Goal: Transaction & Acquisition: Purchase product/service

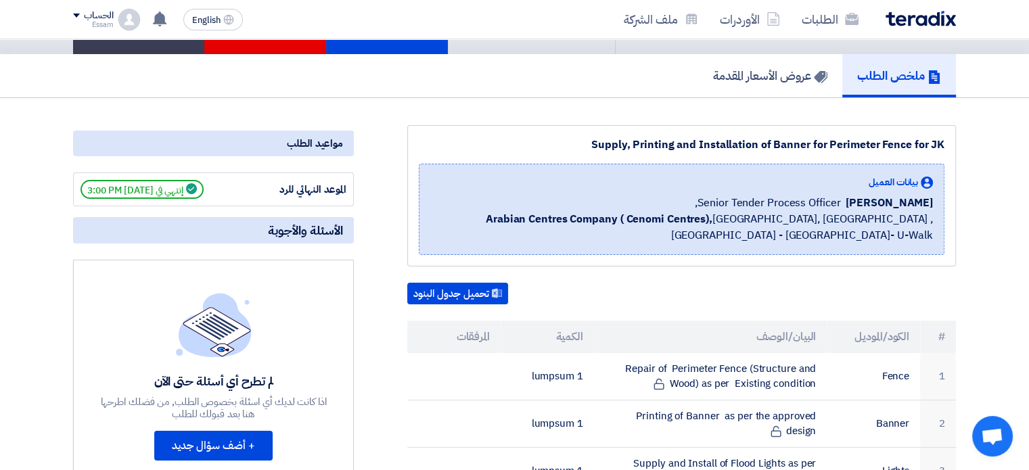
scroll to position [91, 0]
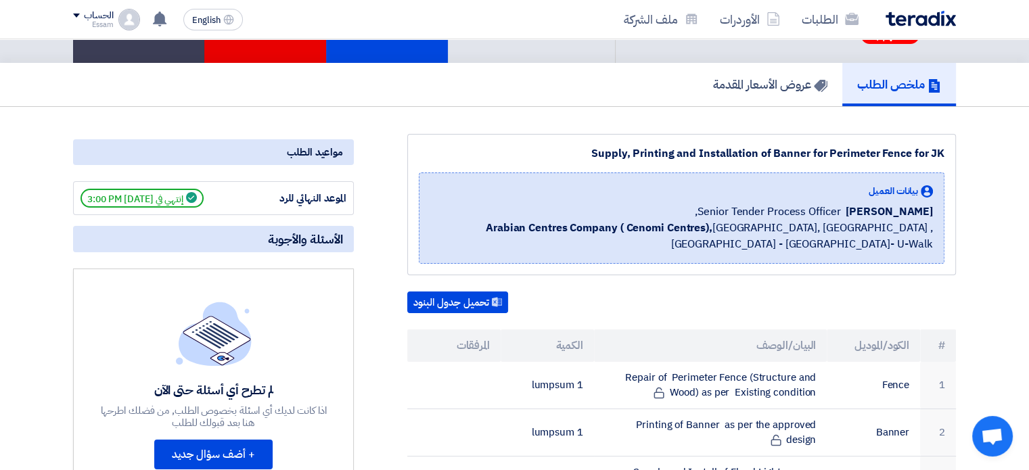
drag, startPoint x: 947, startPoint y: 148, endPoint x: 564, endPoint y: 153, distance: 383.6
click at [564, 153] on div "Supply, Printing and Installation of Banner for Perimeter Fence for JK بيانات ا…" at bounding box center [681, 204] width 549 height 141
copy div "Supply, Printing and Installation of Banner for Perimeter Fence for JK"
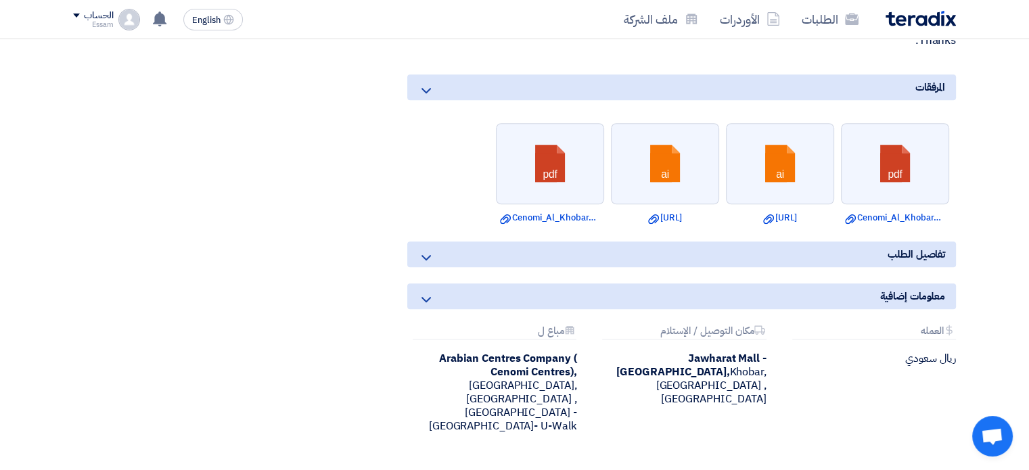
scroll to position [1057, 0]
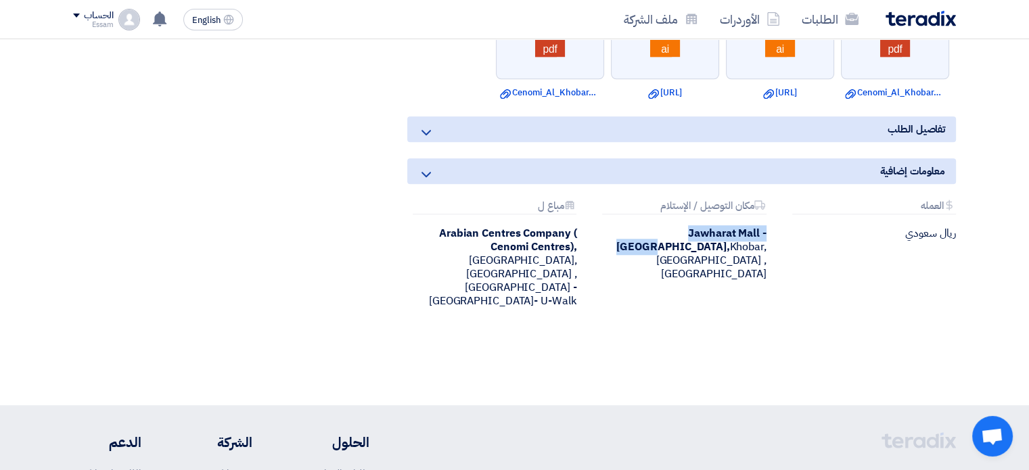
drag, startPoint x: 722, startPoint y: 232, endPoint x: 607, endPoint y: 227, distance: 115.1
click at [616, 227] on b "Jawharat Mall - [GEOGRAPHIC_DATA]," at bounding box center [691, 240] width 150 height 30
copy b "Jawharat Mall - [GEOGRAPHIC_DATA]"
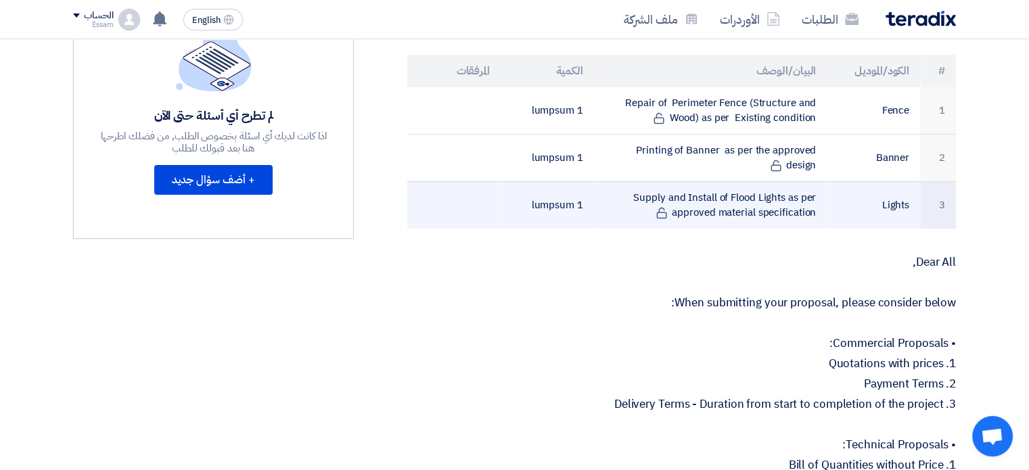
scroll to position [381, 0]
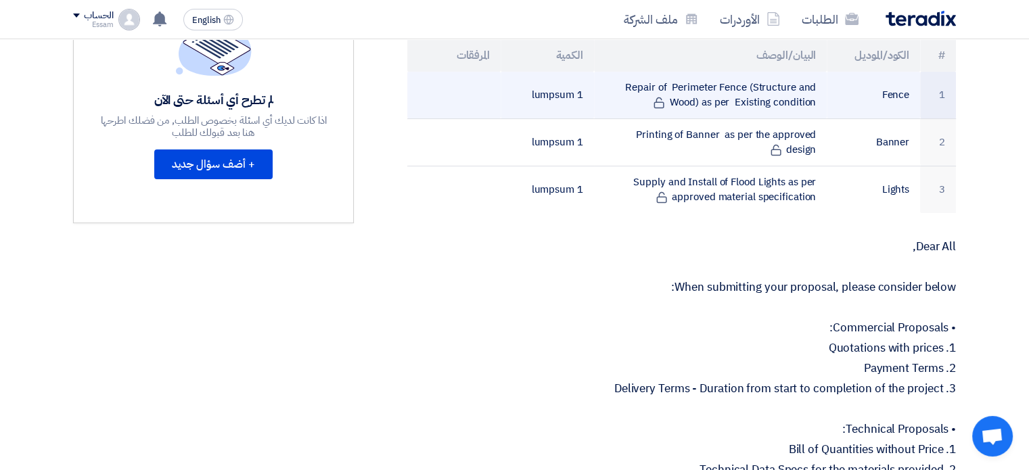
click at [775, 97] on td "Repair of Perimeter Fence (Structure and Wood) as per Existing condition" at bounding box center [710, 95] width 233 height 47
drag, startPoint x: 750, startPoint y: 83, endPoint x: 620, endPoint y: 85, distance: 130.6
click at [620, 85] on td "Repair of Perimeter Fence (Structure and Wood) as per Existing condition" at bounding box center [710, 95] width 233 height 47
copy td "Repair of Perimeter Fence"
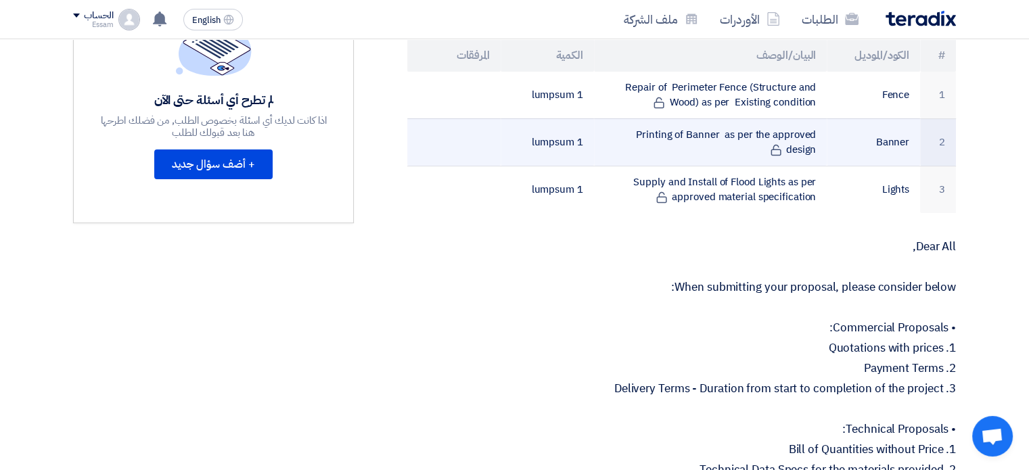
click at [819, 127] on td "Printing of Banner as per the approved design" at bounding box center [710, 141] width 233 height 47
drag, startPoint x: 814, startPoint y: 132, endPoint x: 605, endPoint y: 116, distance: 210.3
click at [605, 118] on td "Printing of Banner as per the approved design" at bounding box center [710, 141] width 233 height 47
copy td "Printing of Banner as per the approved design"
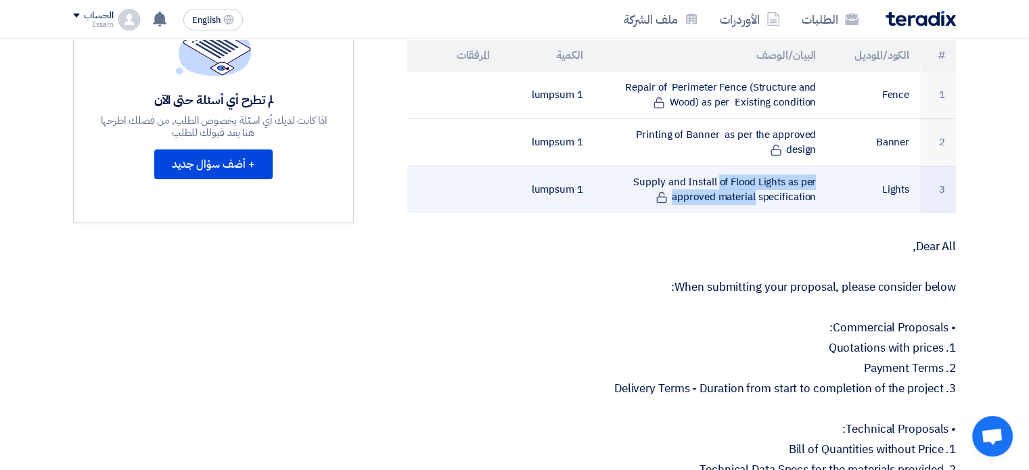
drag, startPoint x: 807, startPoint y: 196, endPoint x: 672, endPoint y: 189, distance: 135.5
click at [666, 187] on td "Supply and Install of Flood Lights as per approved material specification" at bounding box center [710, 189] width 233 height 47
click at [730, 208] on td "Supply and Install of Flood Lights as per approved material specification" at bounding box center [710, 189] width 233 height 47
drag, startPoint x: 778, startPoint y: 193, endPoint x: 658, endPoint y: 185, distance: 120.0
click at [658, 185] on td "Supply and Install of Flood Lights as per approved material specification" at bounding box center [710, 189] width 233 height 47
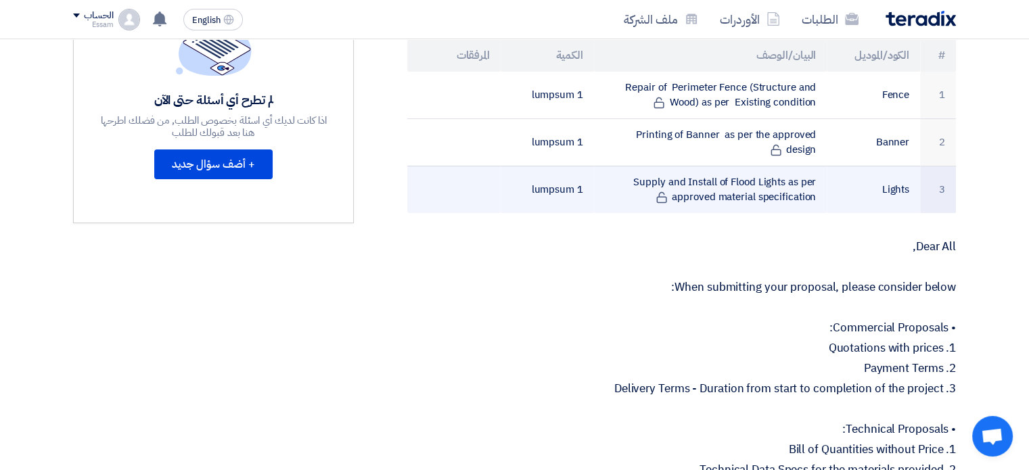
click at [628, 177] on td "Supply and Install of Flood Lights as per approved material specification" at bounding box center [710, 189] width 233 height 47
drag, startPoint x: 639, startPoint y: 175, endPoint x: 817, endPoint y: 199, distance: 179.5
click at [817, 199] on td "Supply and Install of Flood Lights as per approved material specification" at bounding box center [710, 189] width 233 height 47
click at [685, 182] on td "Supply and Install of Flood Lights as per approved material specification" at bounding box center [710, 189] width 233 height 47
drag, startPoint x: 636, startPoint y: 176, endPoint x: 808, endPoint y: 197, distance: 173.1
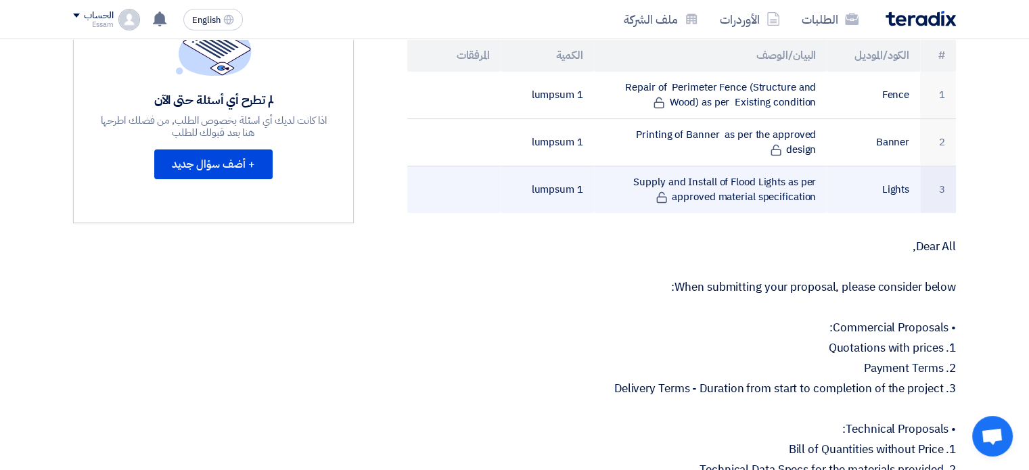
click at [808, 197] on td "Supply and Install of Flood Lights as per approved material specification" at bounding box center [710, 189] width 233 height 47
click at [810, 197] on td "Supply and Install of Flood Lights as per approved material specification" at bounding box center [710, 189] width 233 height 47
click at [820, 187] on td "Supply and Install of Flood Lights as per approved material specification" at bounding box center [710, 189] width 233 height 47
drag, startPoint x: 817, startPoint y: 191, endPoint x: 642, endPoint y: 181, distance: 174.8
click at [642, 181] on td "Supply and Install of Flood Lights as per approved material specification" at bounding box center [710, 189] width 233 height 47
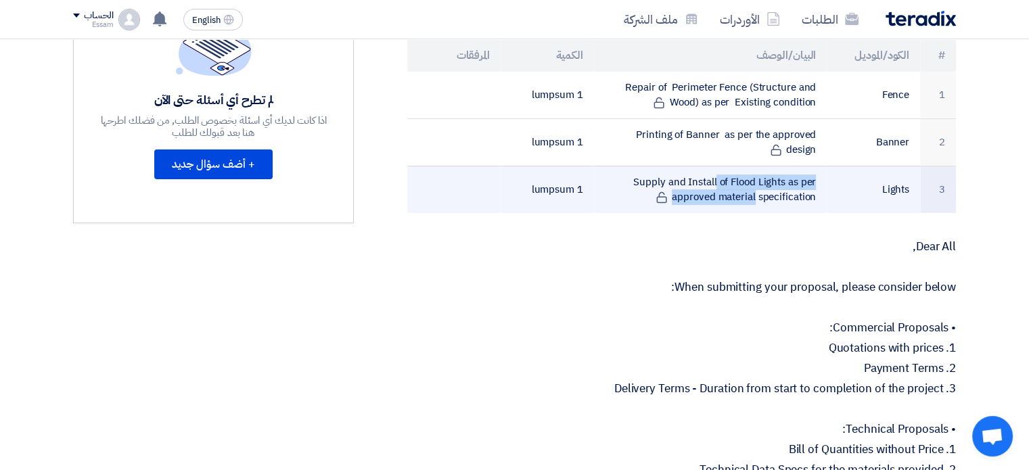
click at [633, 181] on td "Supply and Install of Flood Lights as per approved material specification" at bounding box center [710, 189] width 233 height 47
drag, startPoint x: 637, startPoint y: 173, endPoint x: 798, endPoint y: 193, distance: 163.0
click at [798, 193] on td "Supply and Install of Flood Lights as per approved material specification" at bounding box center [710, 189] width 233 height 47
click at [788, 193] on td "Supply and Install of Flood Lights as per approved material specification" at bounding box center [710, 189] width 233 height 47
click at [645, 176] on td "Supply and Install of Flood Lights as per approved material specification" at bounding box center [710, 189] width 233 height 47
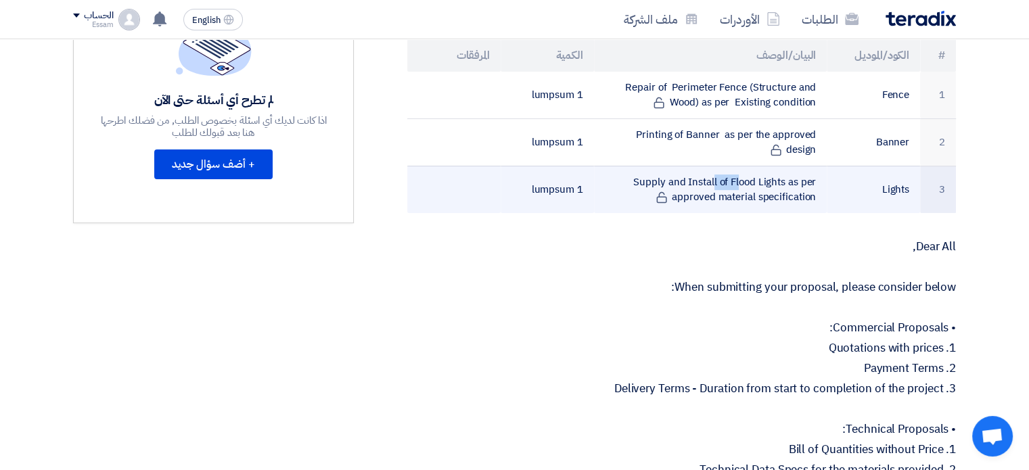
click at [645, 176] on td "Supply and Install of Flood Lights as per approved material specification" at bounding box center [710, 189] width 233 height 47
copy tr "Supply and Install of Flood Lights as per approved material specification"
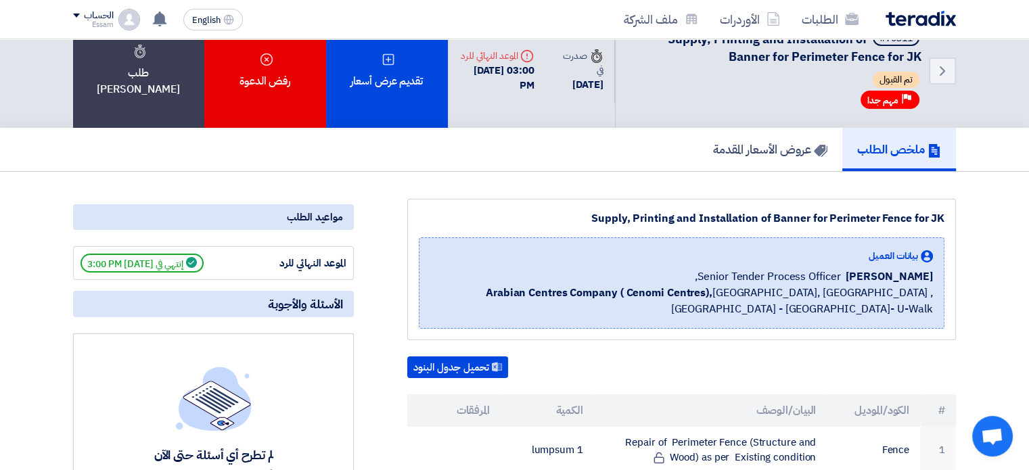
scroll to position [0, 0]
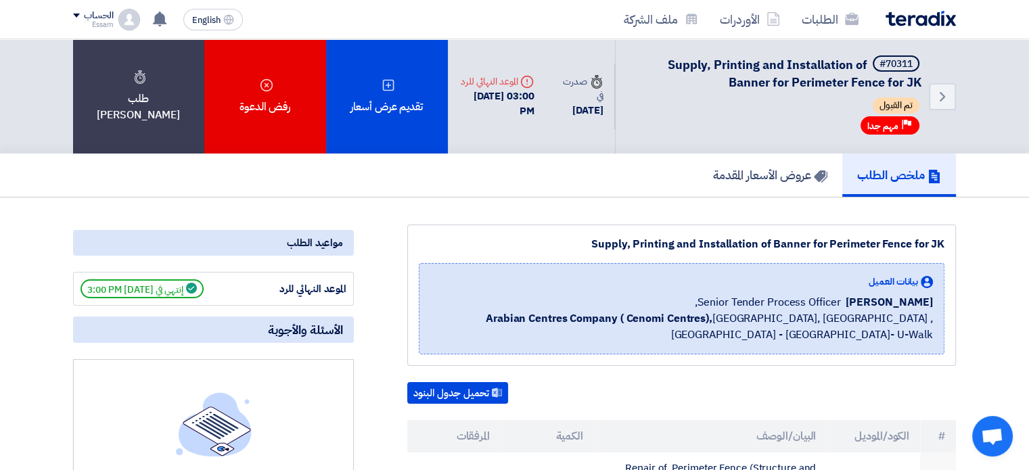
click at [122, 17] on img at bounding box center [129, 20] width 22 height 22
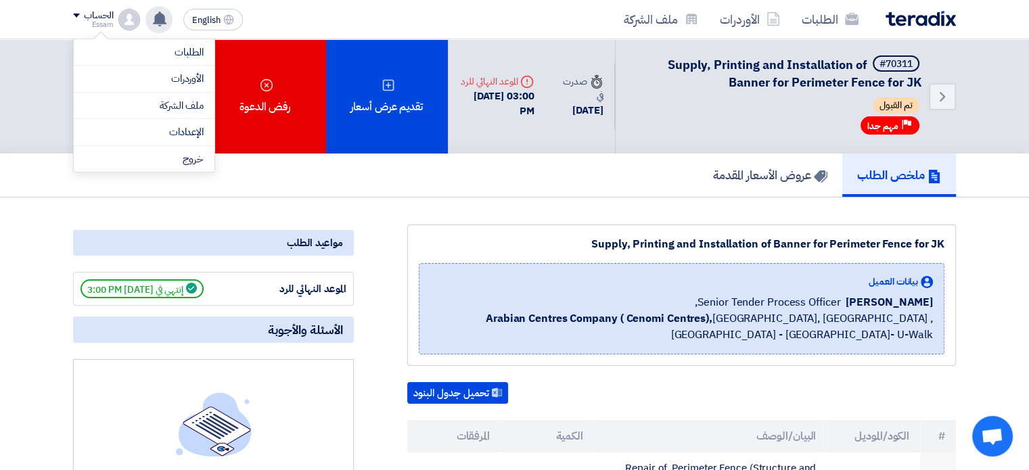
click at [153, 18] on icon at bounding box center [159, 19] width 15 height 15
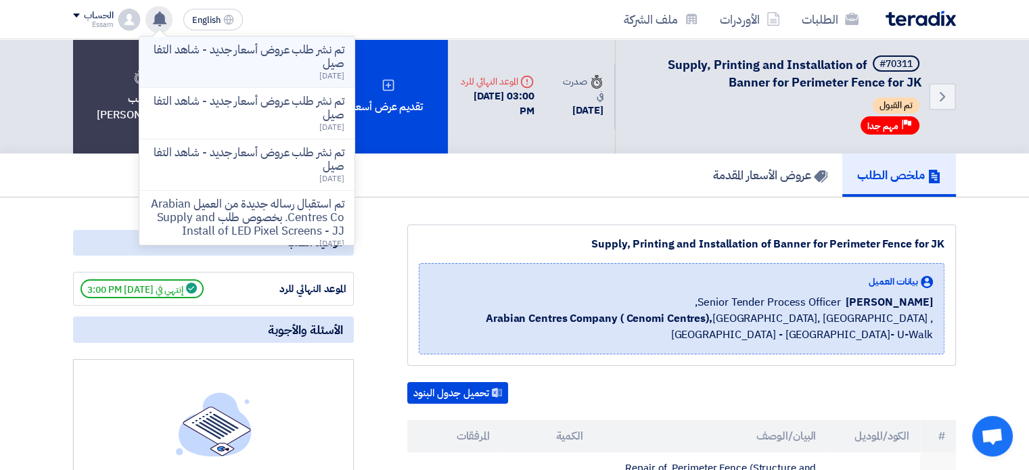
click at [250, 55] on p "تم نشر طلب عروض أسعار جديد - شاهد التفاصيل" at bounding box center [246, 56] width 193 height 27
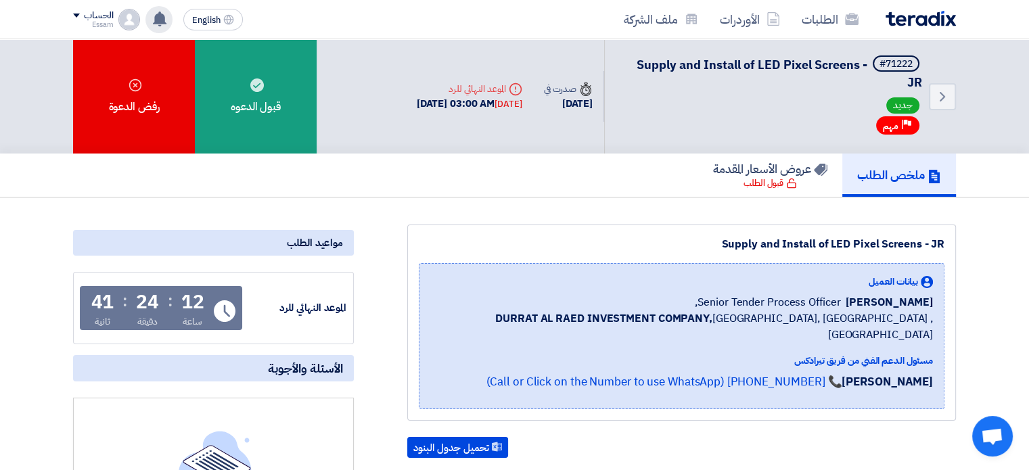
click at [154, 18] on icon at bounding box center [159, 19] width 15 height 15
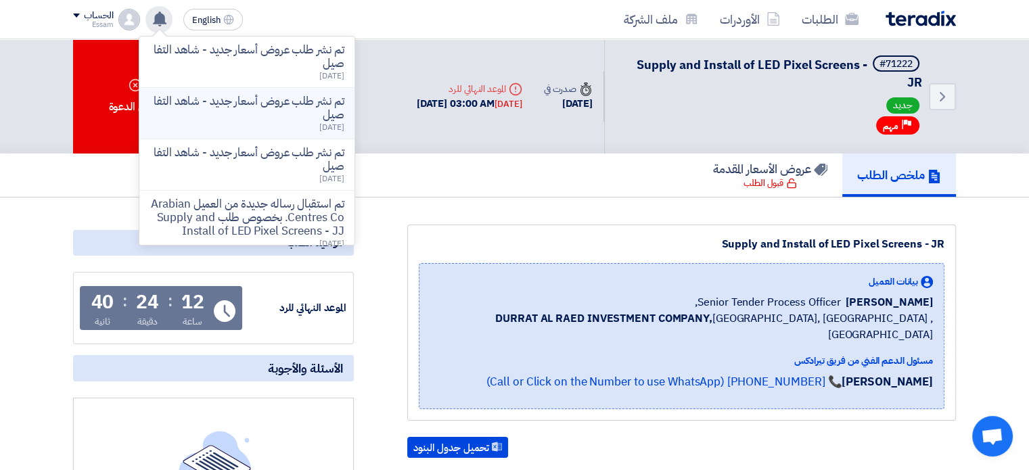
click at [268, 124] on div "تم نشر طلب عروض أسعار جديد - شاهد التفاصيل [DATE]" at bounding box center [246, 113] width 193 height 37
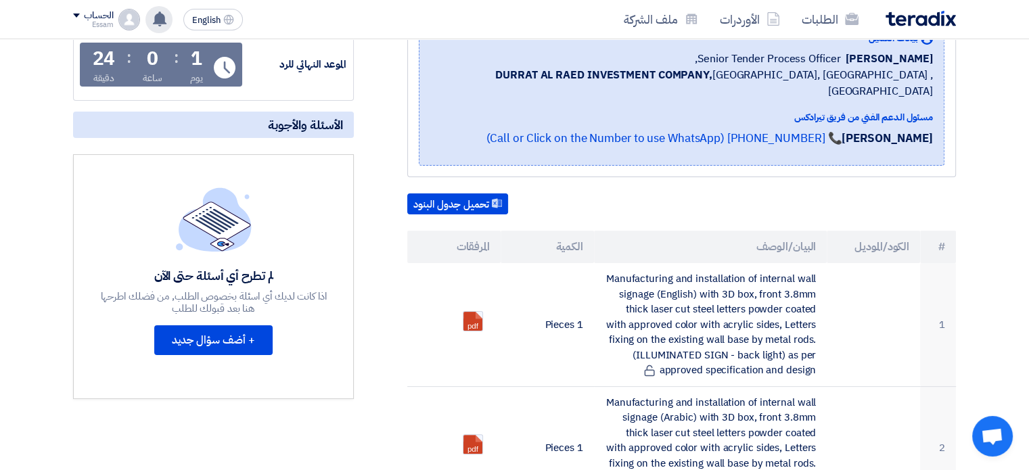
scroll to position [323, 0]
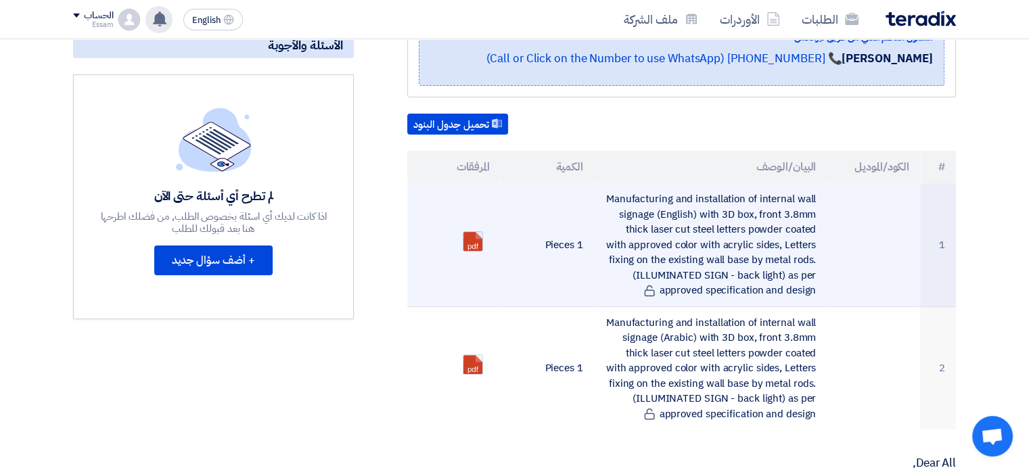
click at [465, 232] on link at bounding box center [517, 272] width 108 height 81
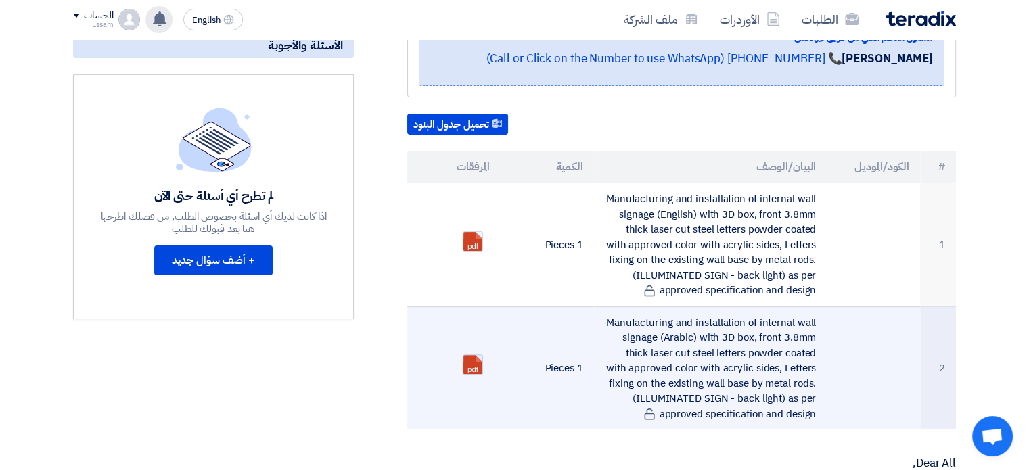
click at [467, 355] on link at bounding box center [517, 395] width 108 height 81
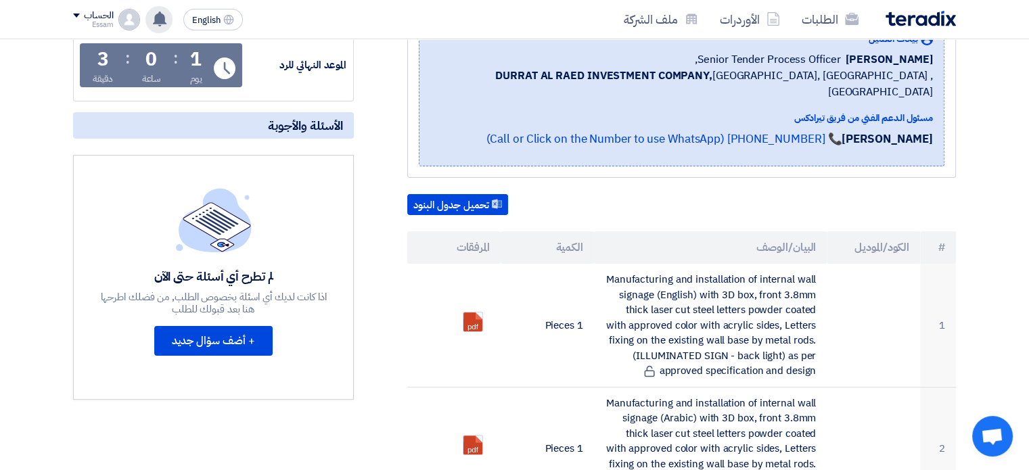
scroll to position [0, 0]
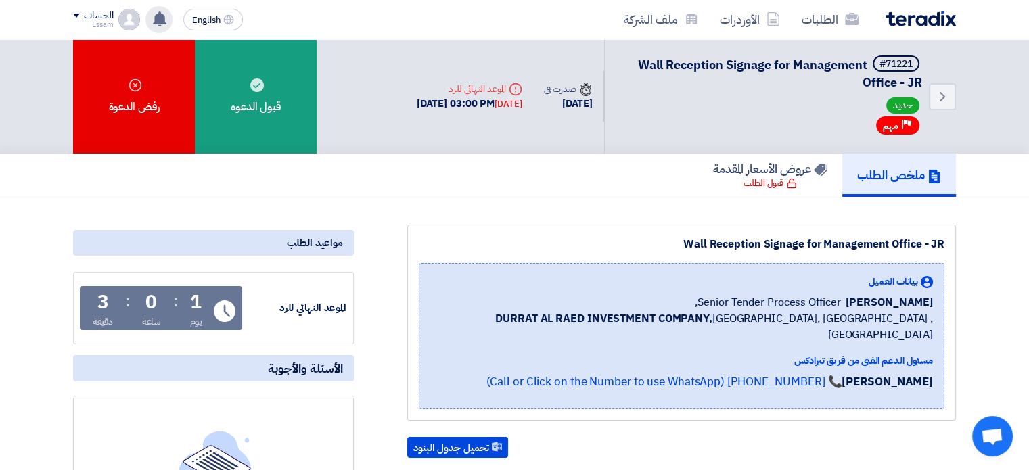
click at [164, 12] on icon at bounding box center [159, 19] width 15 height 15
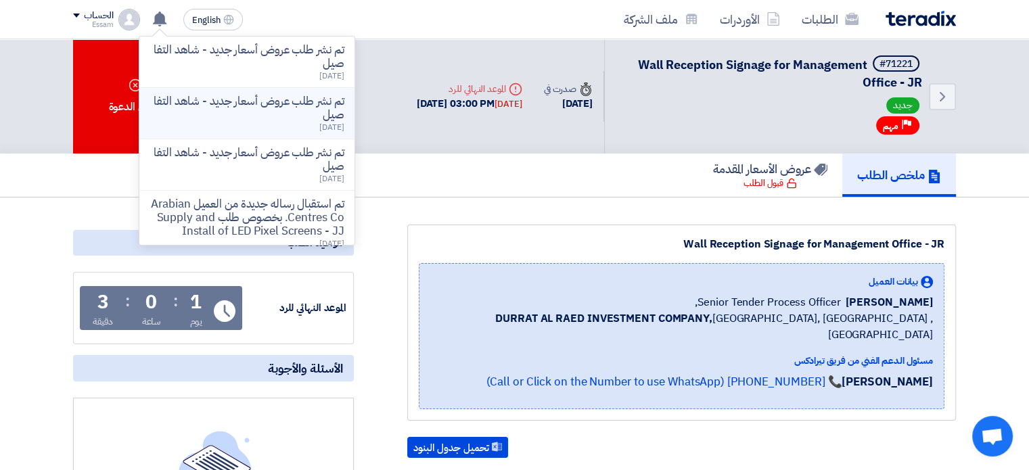
click at [204, 95] on p "تم نشر طلب عروض أسعار جديد - شاهد التفاصيل" at bounding box center [246, 108] width 193 height 27
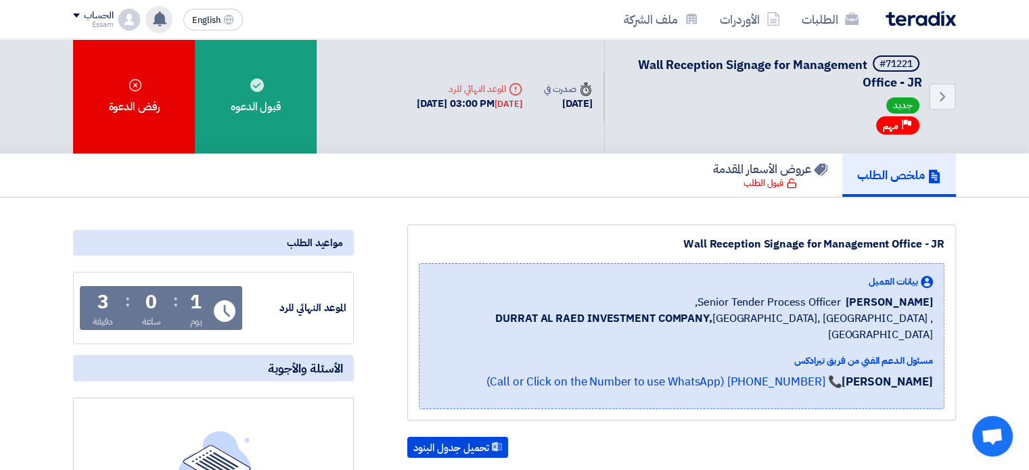
click at [162, 19] on use at bounding box center [160, 19] width 14 height 15
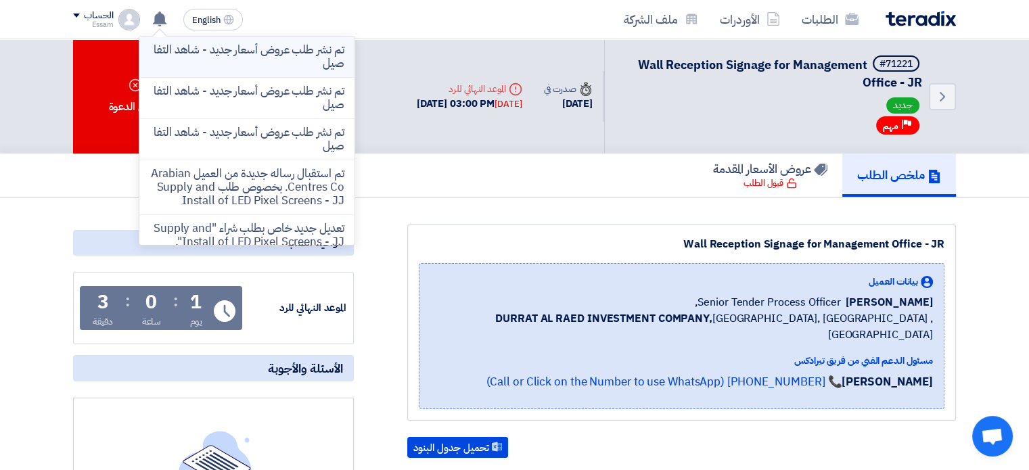
click at [265, 51] on p "تم نشر طلب عروض أسعار جديد - شاهد التفاصيل" at bounding box center [246, 56] width 193 height 27
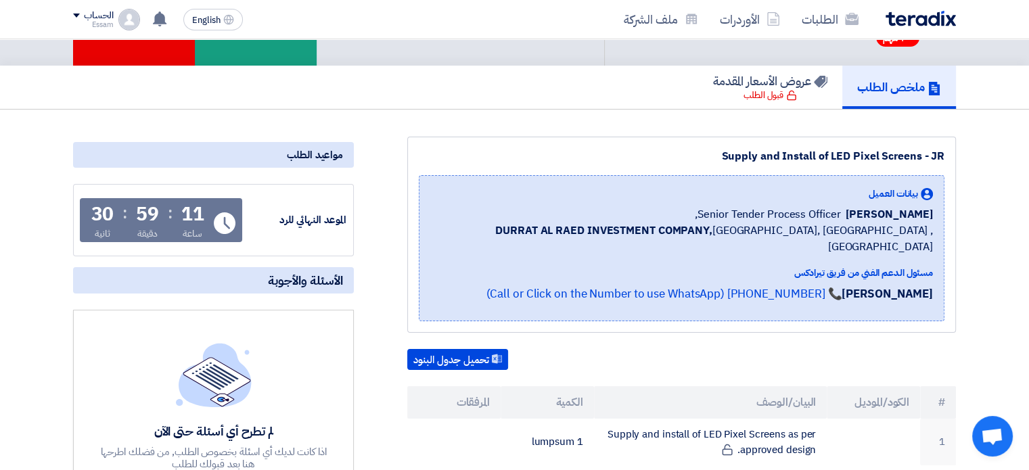
scroll to position [114, 0]
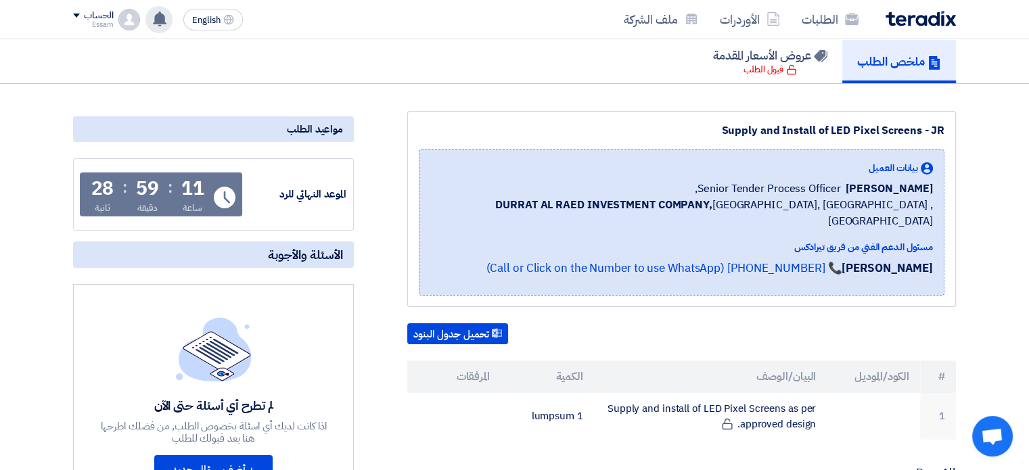
click at [164, 18] on use at bounding box center [160, 19] width 14 height 15
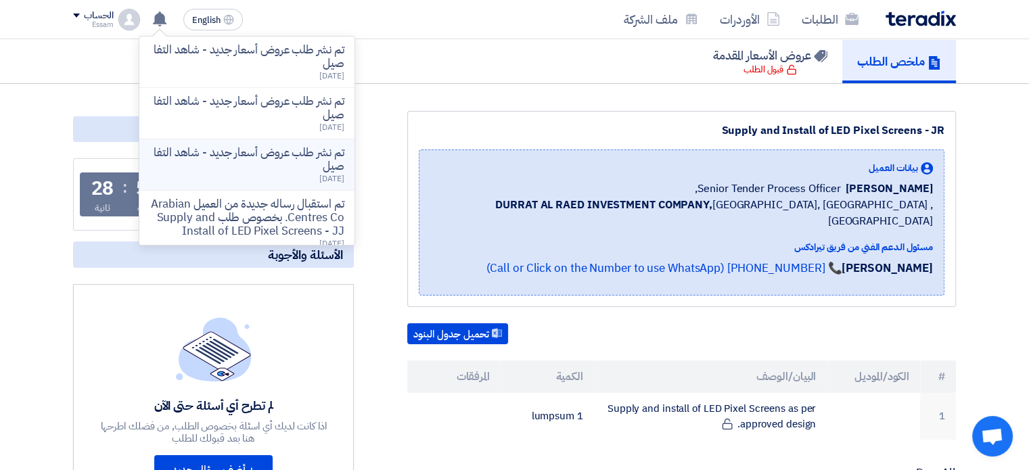
click at [288, 152] on p "تم نشر طلب عروض أسعار جديد - شاهد التفاصيل" at bounding box center [246, 159] width 193 height 27
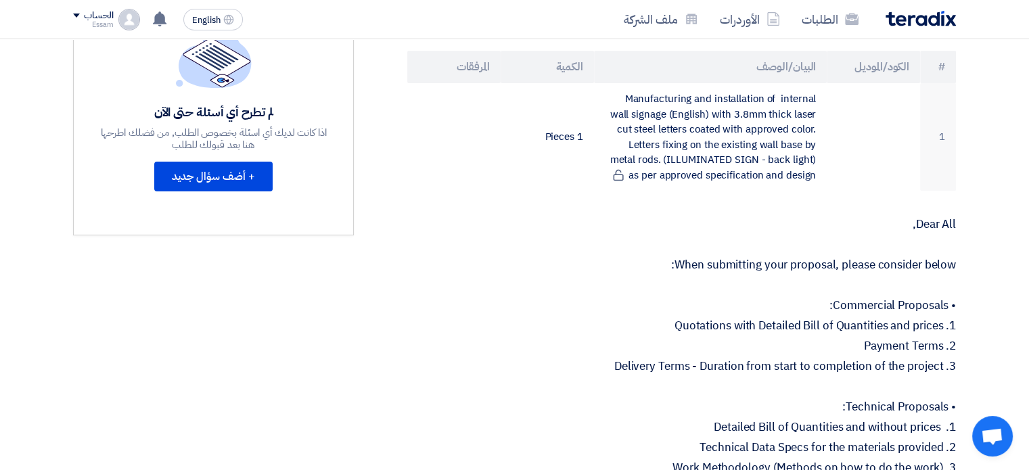
scroll to position [312, 0]
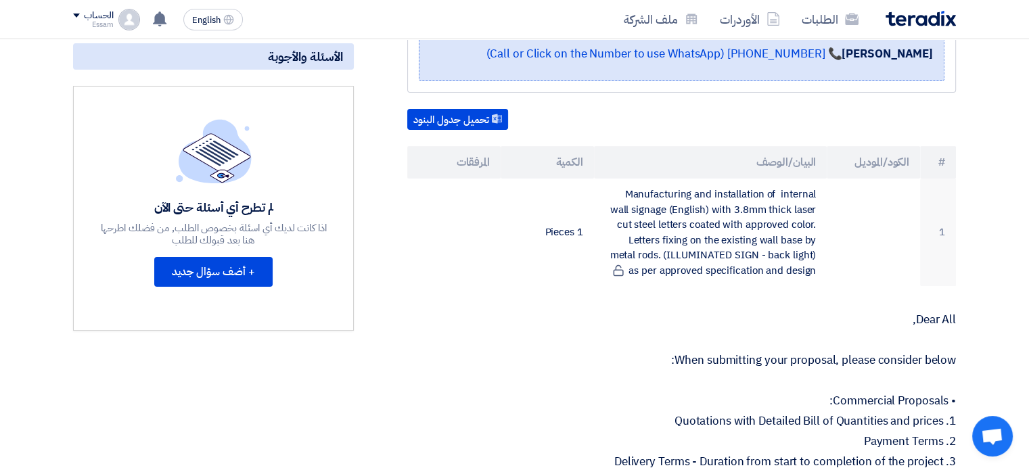
drag, startPoint x: 480, startPoint y: 416, endPoint x: 509, endPoint y: 408, distance: 29.5
click at [480, 416] on p "1. Quotations with Detailed Bill of Quantities and prices" at bounding box center [681, 422] width 549 height 14
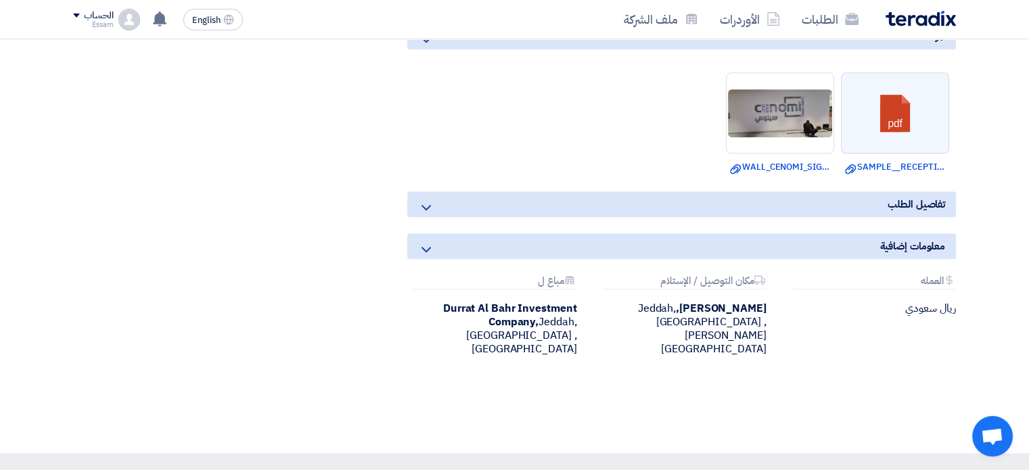
scroll to position [1026, 0]
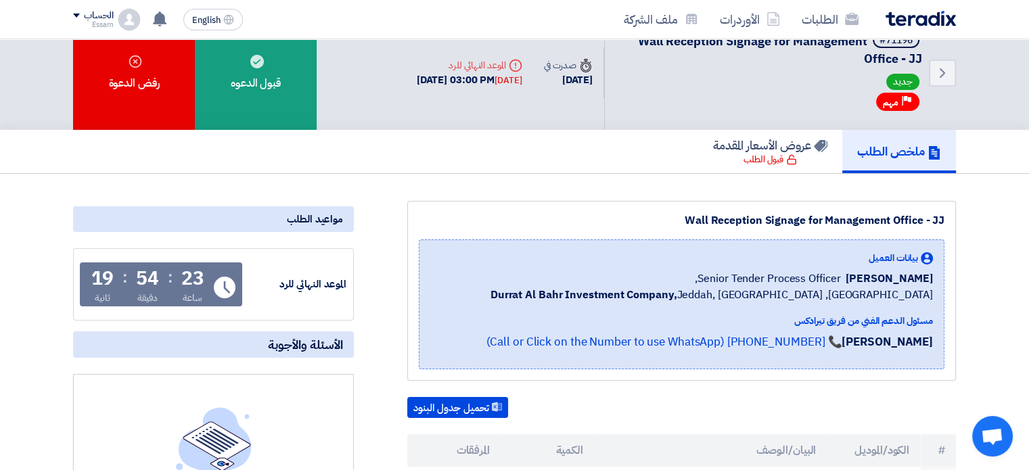
scroll to position [0, 0]
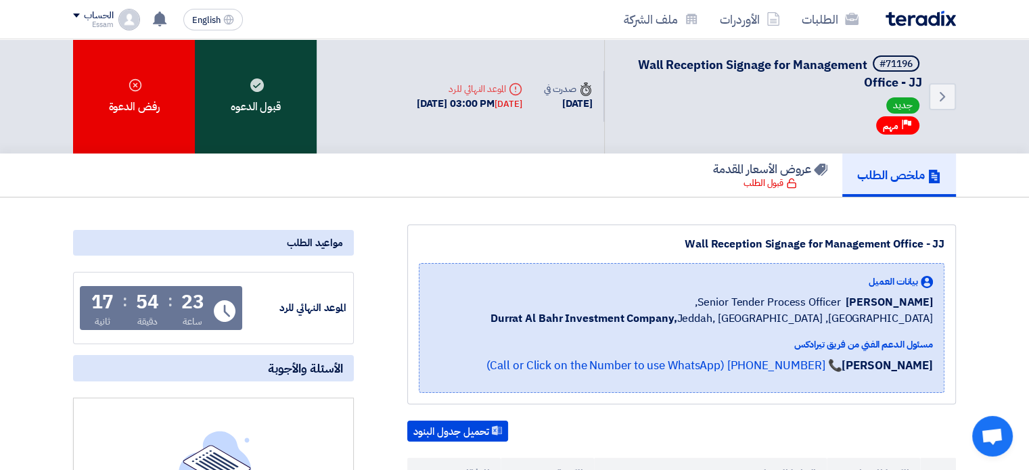
click at [254, 106] on div "قبول الدعوه" at bounding box center [256, 96] width 122 height 114
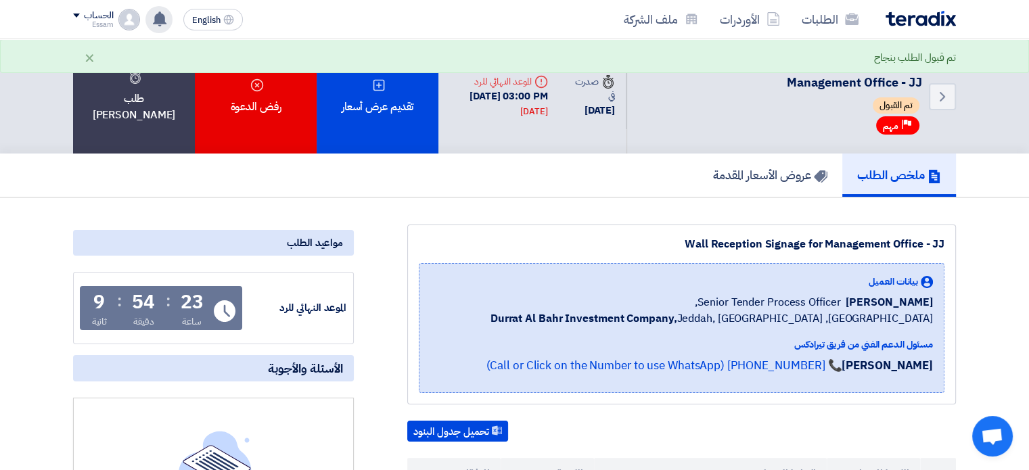
click at [160, 19] on use at bounding box center [160, 19] width 14 height 15
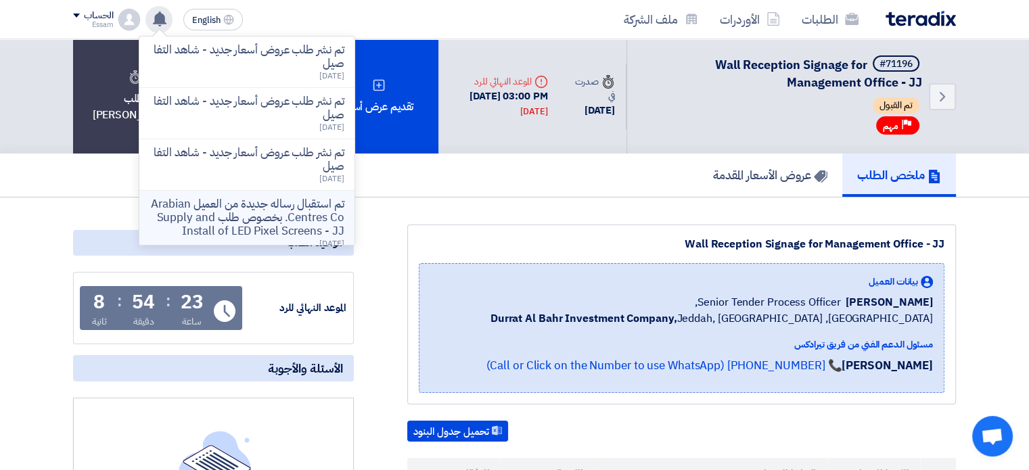
click at [317, 203] on p "تم استقبال رساله جديدة من العميل Arabian Centres Co. بخصوص طلب Supply and Insta…" at bounding box center [246, 218] width 193 height 41
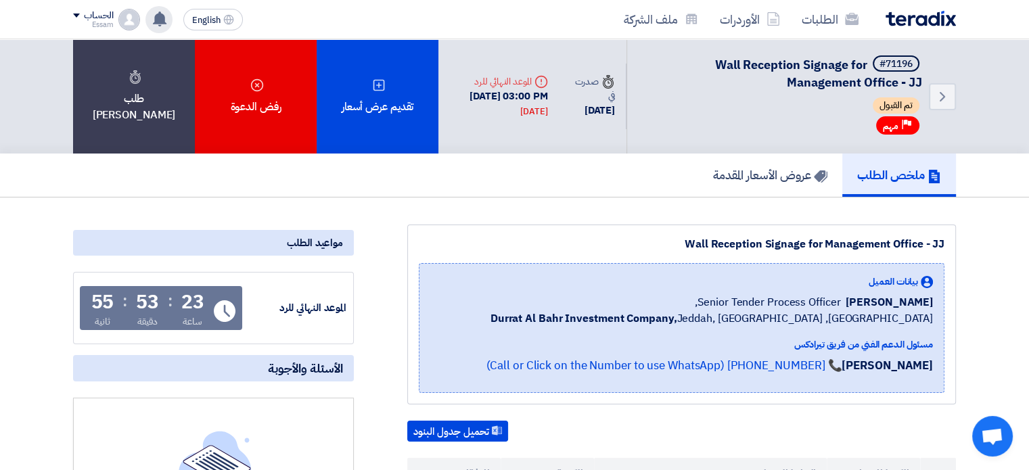
click at [154, 18] on icon at bounding box center [159, 19] width 15 height 15
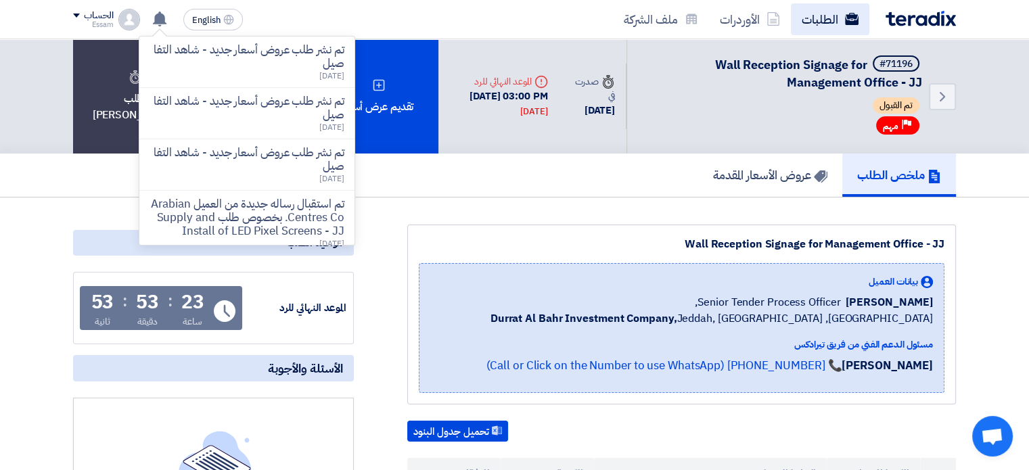
click at [820, 16] on link "الطلبات" at bounding box center [830, 19] width 78 height 32
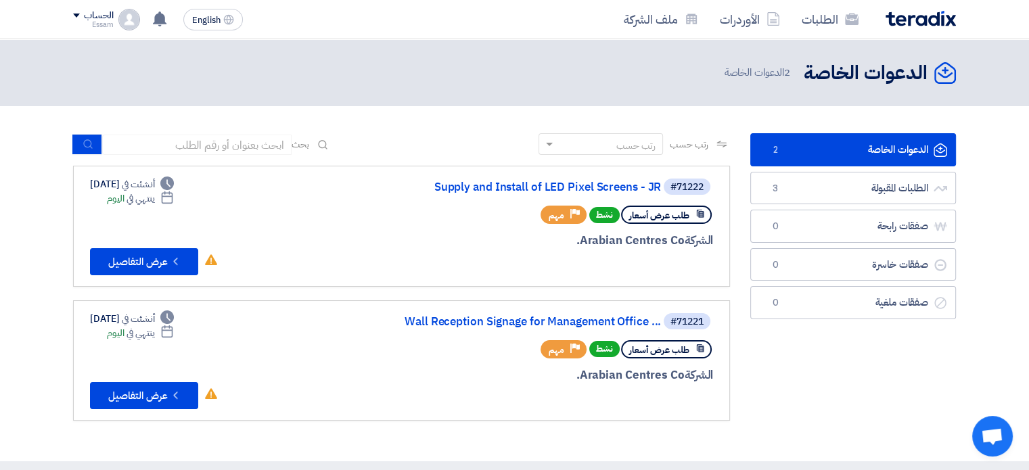
click at [874, 151] on link "الدعوات الخاصة الدعوات الخاصة 2" at bounding box center [853, 149] width 206 height 33
click at [884, 189] on link "الطلبات المقبولة الطلبات المقبولة 3" at bounding box center [853, 188] width 206 height 33
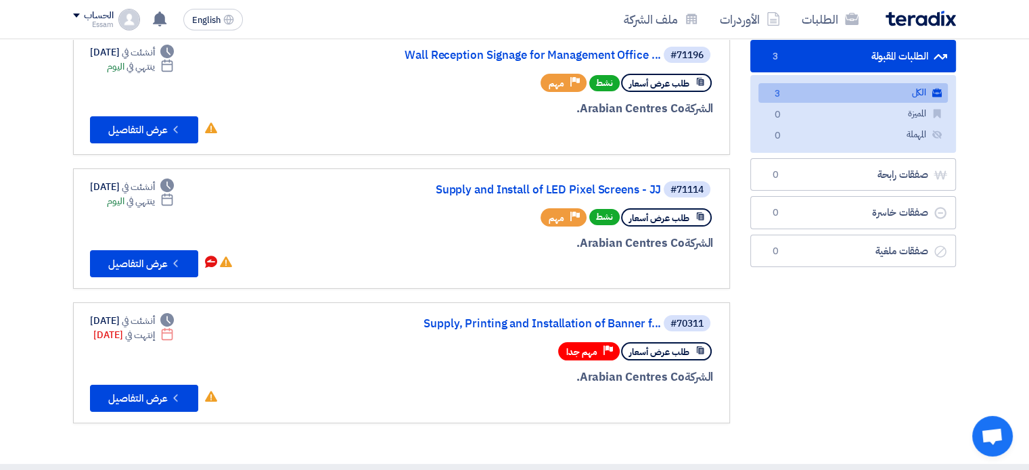
scroll to position [116, 0]
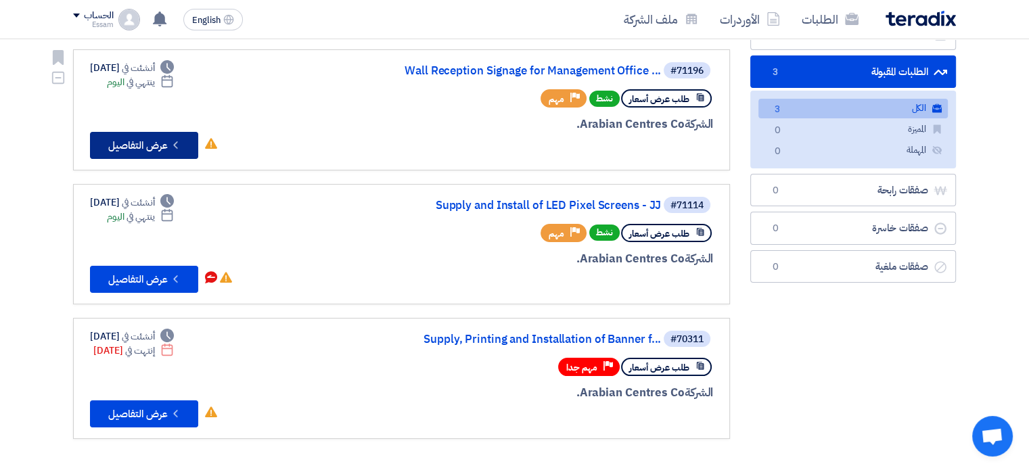
click at [141, 145] on button "Check details عرض التفاصيل" at bounding box center [144, 145] width 108 height 27
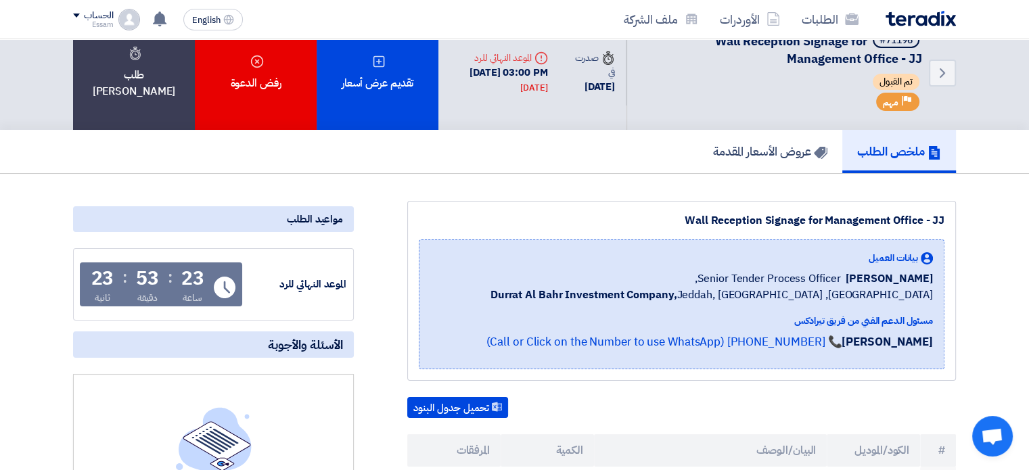
scroll to position [18, 0]
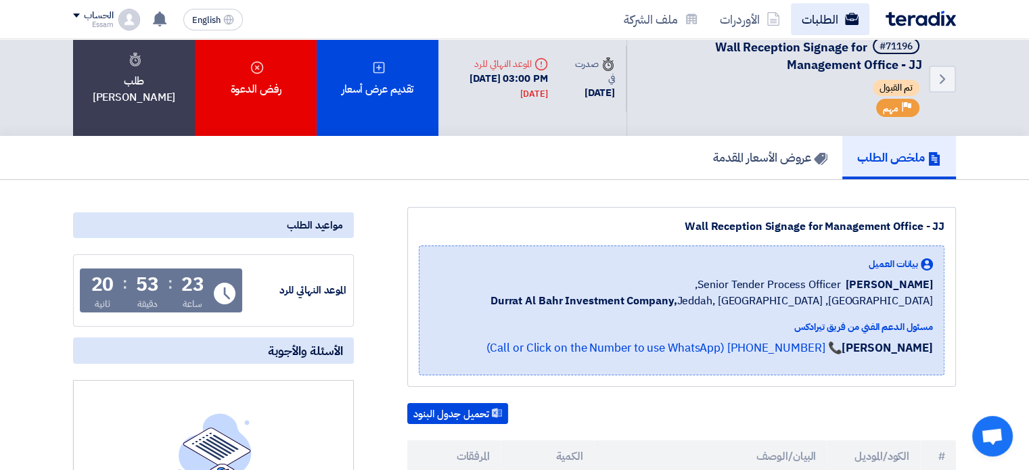
click at [827, 26] on link "الطلبات" at bounding box center [830, 19] width 78 height 32
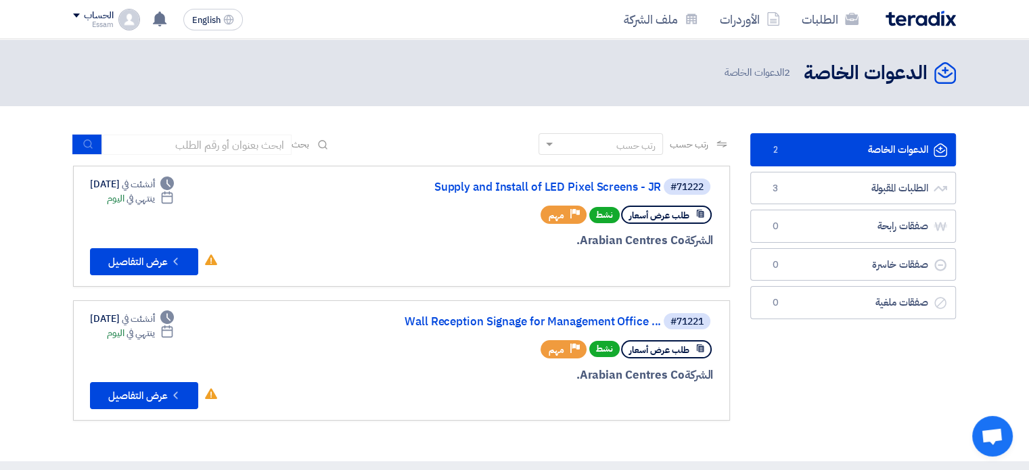
click at [429, 338] on div "طلب عرض أسعار نشط Priority مهم" at bounding box center [550, 350] width 325 height 24
click at [817, 22] on link "الطلبات" at bounding box center [830, 19] width 78 height 32
click at [879, 183] on link "الطلبات المقبولة الطلبات المقبولة 3" at bounding box center [853, 188] width 206 height 33
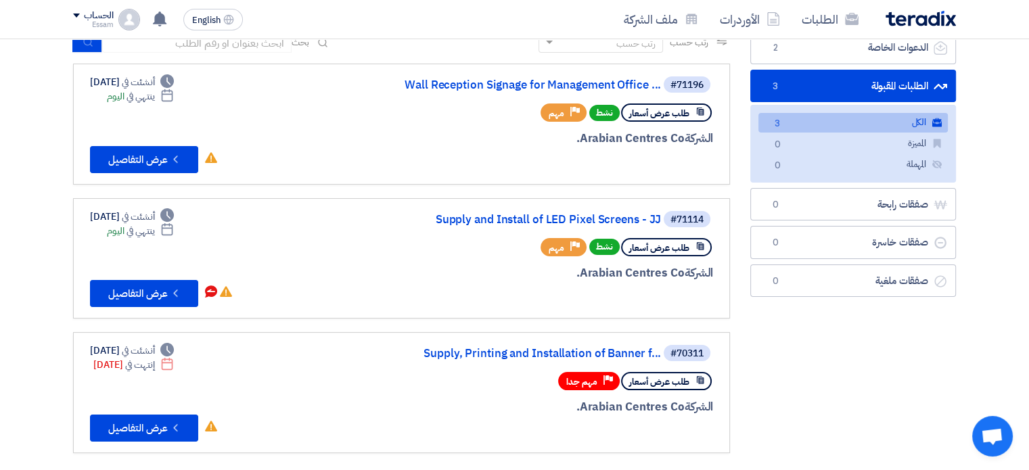
scroll to position [112, 0]
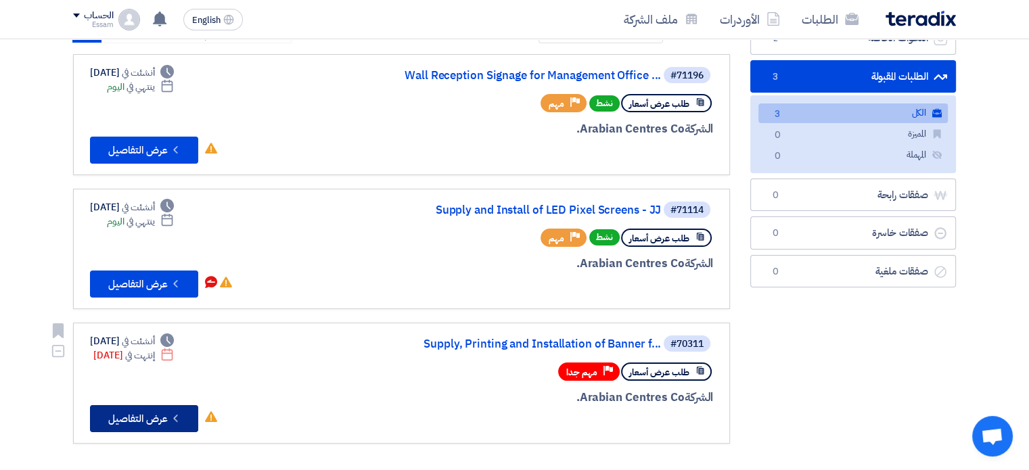
click at [153, 420] on button "Check details عرض التفاصيل" at bounding box center [144, 418] width 108 height 27
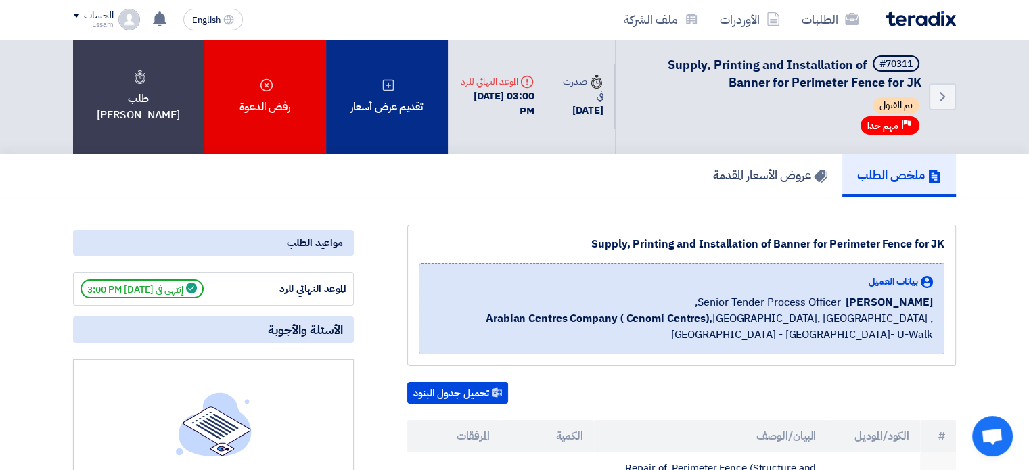
click at [364, 106] on div "تقديم عرض أسعار" at bounding box center [387, 96] width 122 height 114
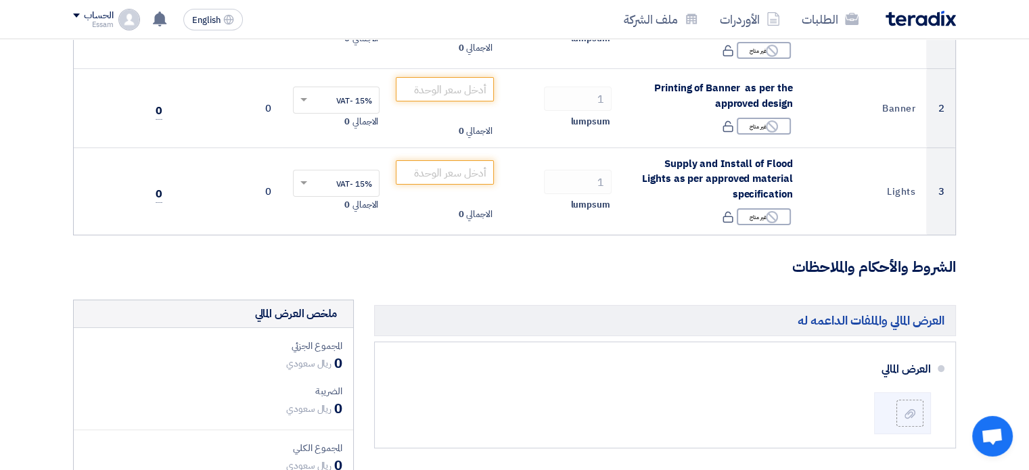
scroll to position [373, 0]
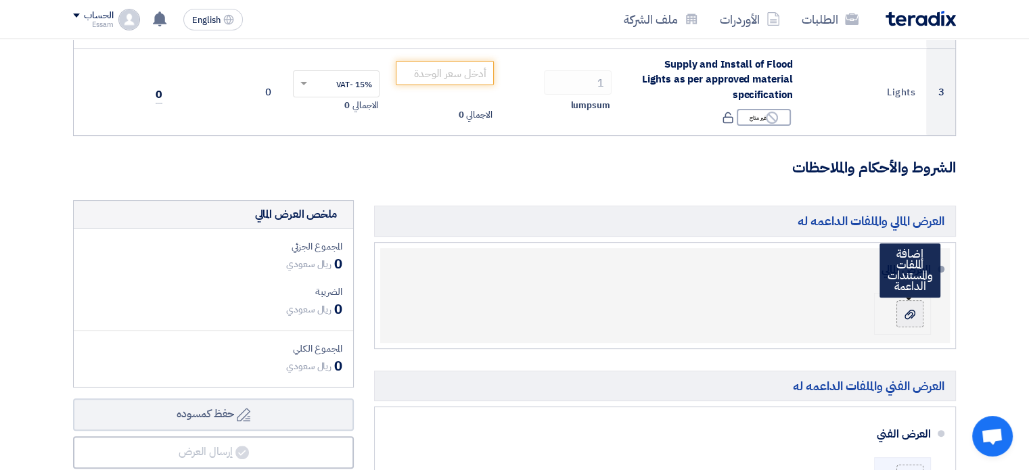
click at [913, 311] on use at bounding box center [909, 313] width 11 height 9
click at [0, 0] on input "file" at bounding box center [0, 0] width 0 height 0
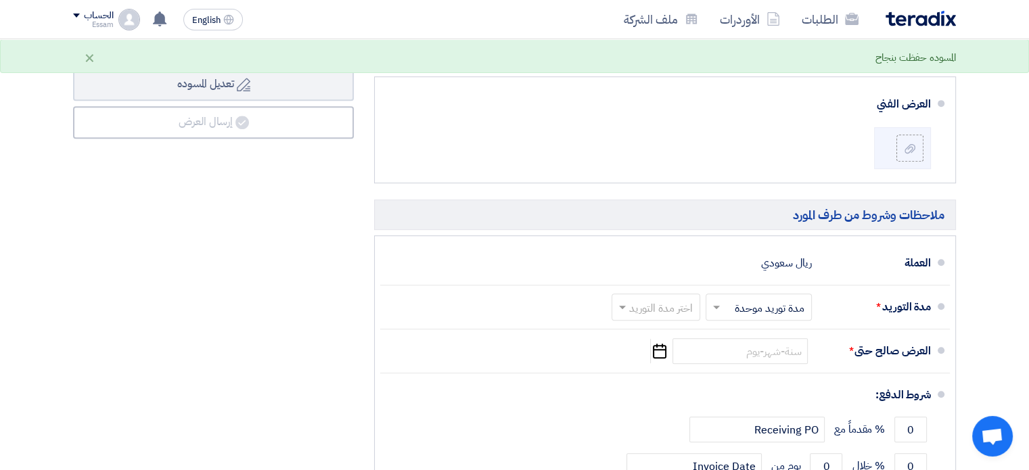
scroll to position [798, 0]
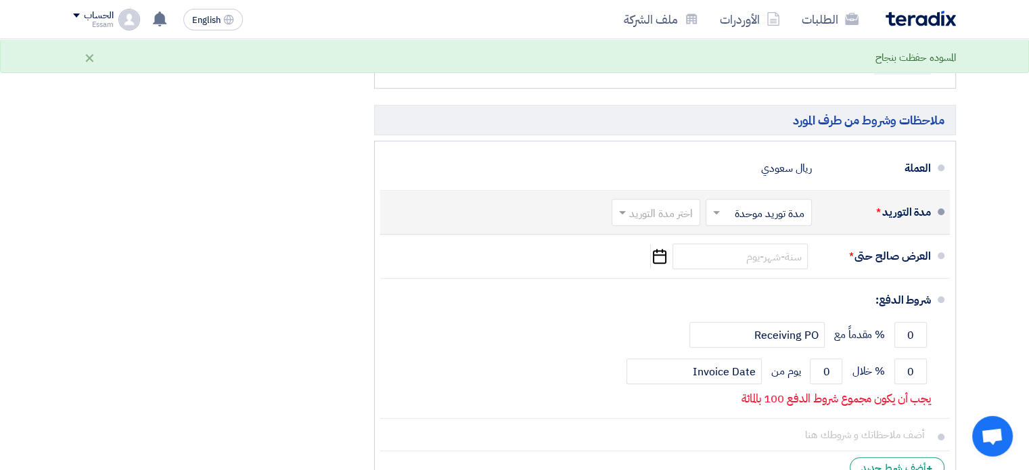
click at [682, 212] on input "text" at bounding box center [653, 214] width 82 height 20
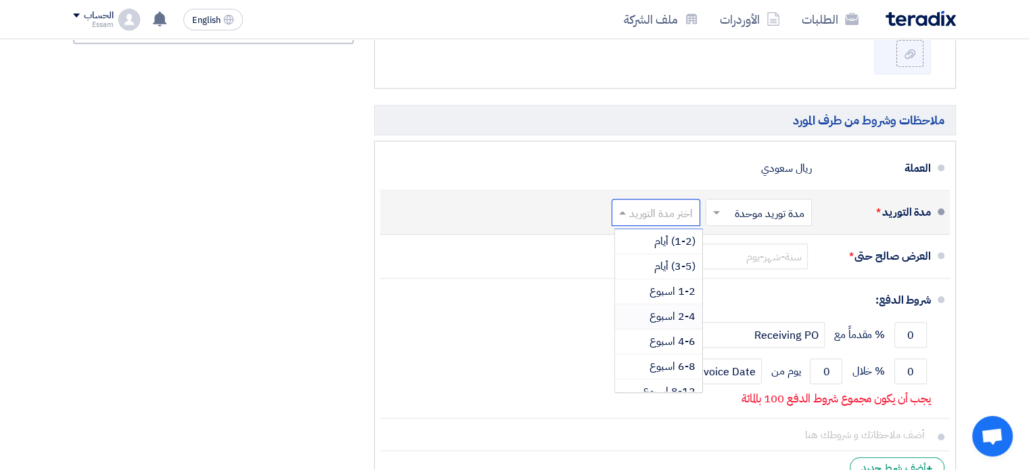
click at [683, 315] on span "2-4 اسبوع" at bounding box center [672, 316] width 46 height 16
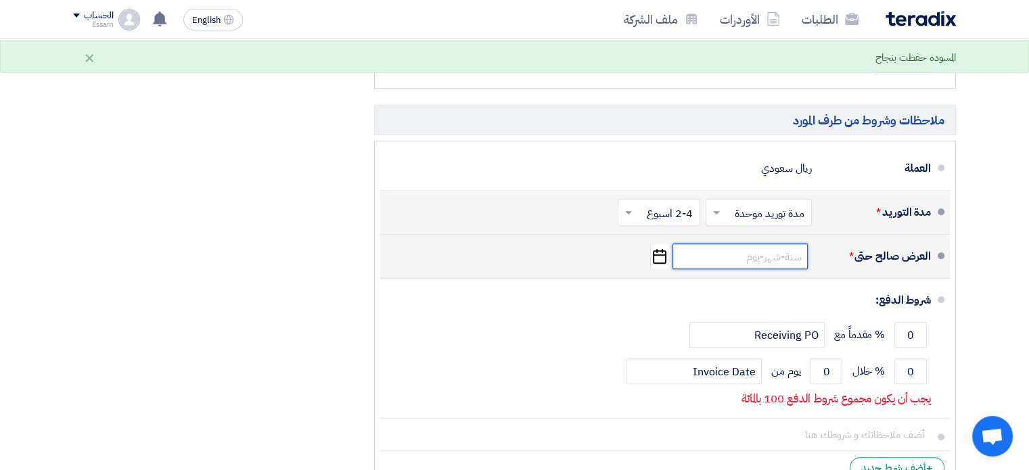
click at [764, 251] on input at bounding box center [739, 257] width 135 height 26
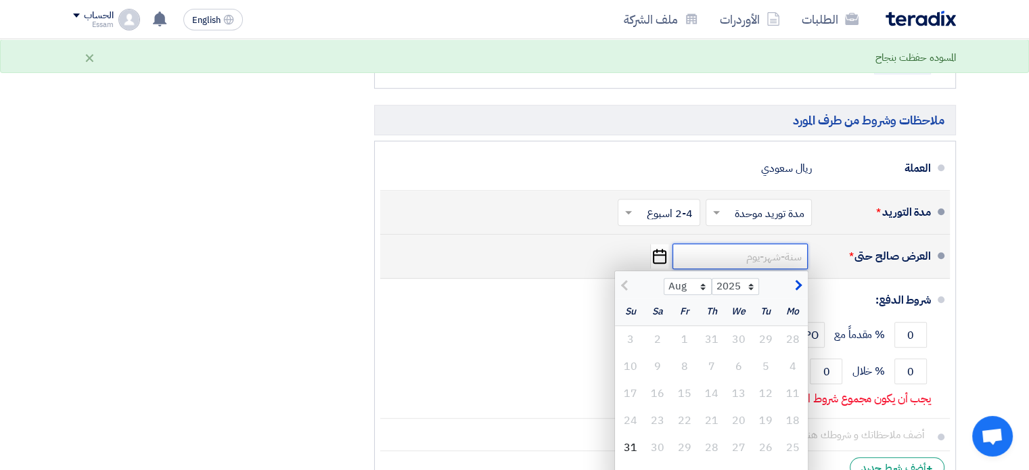
click at [764, 251] on input at bounding box center [739, 257] width 135 height 26
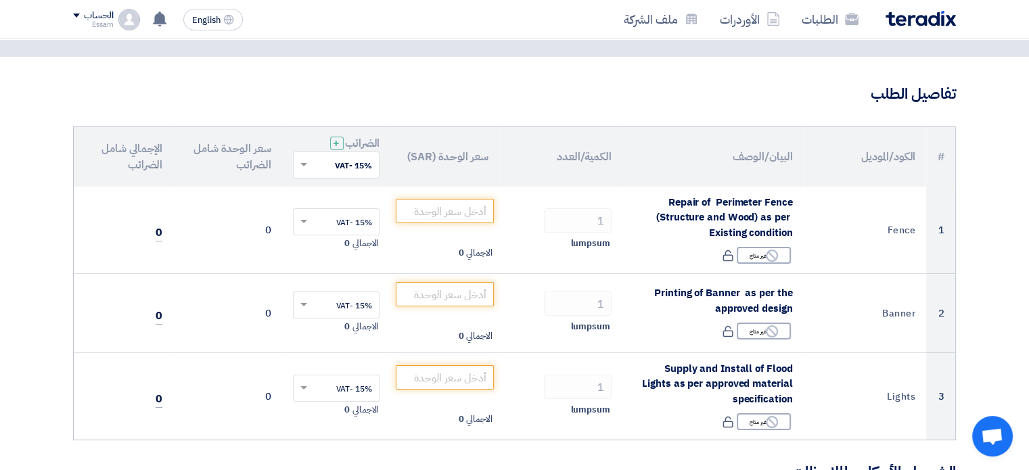
scroll to position [45, 0]
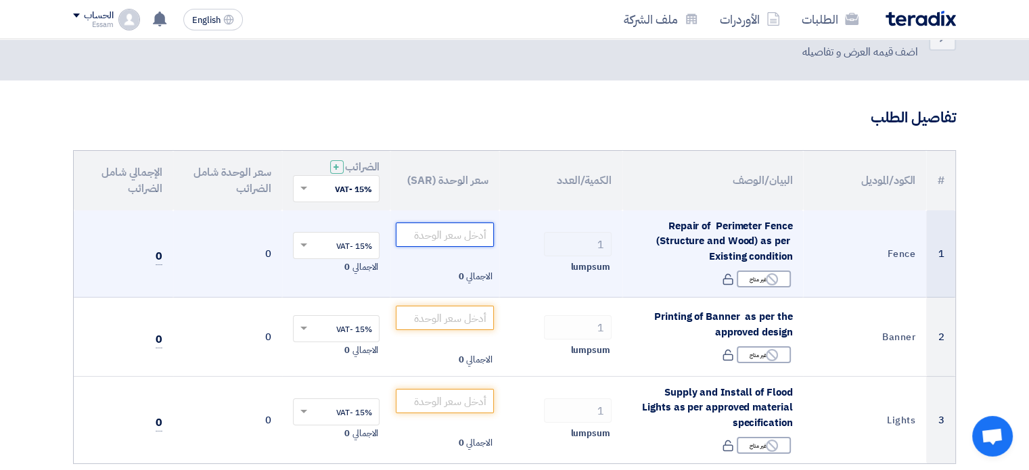
click at [446, 230] on input "number" at bounding box center [445, 235] width 98 height 24
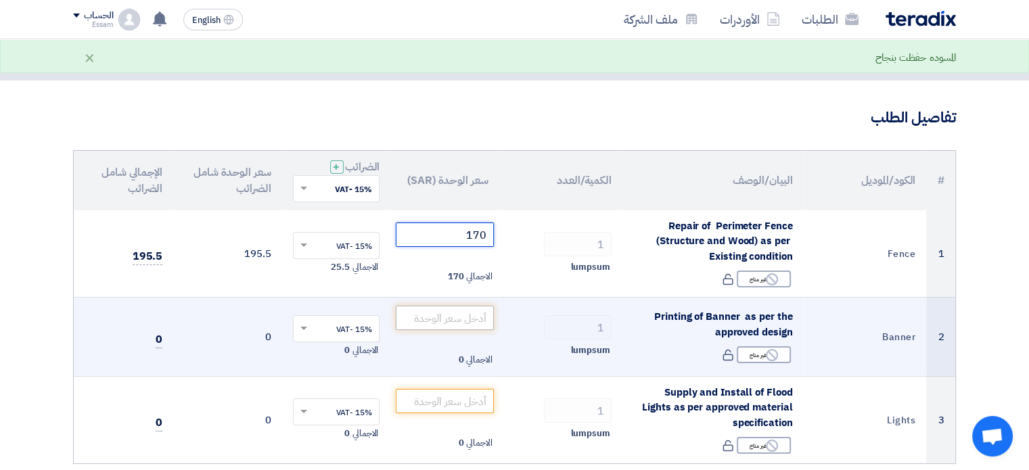
type input "170"
click at [449, 312] on input "number" at bounding box center [445, 318] width 98 height 24
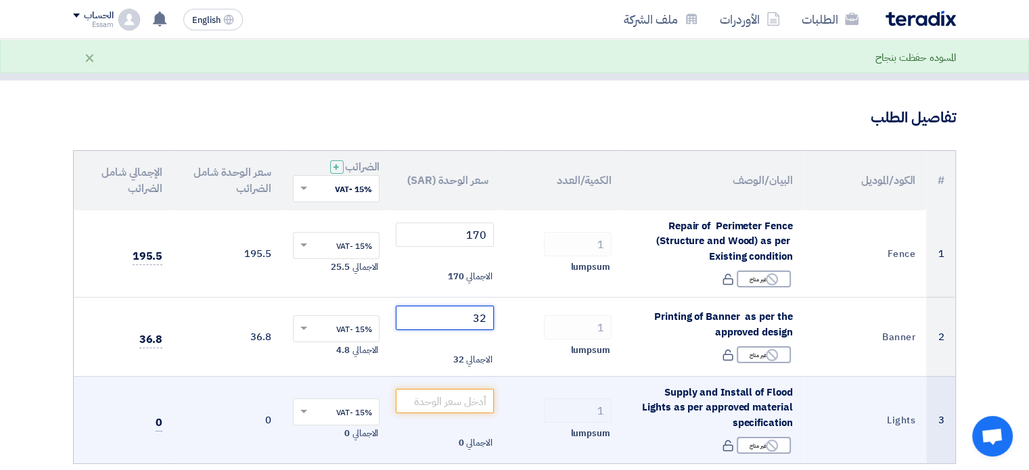
type input "32"
click at [572, 387] on td "1 [GEOGRAPHIC_DATA]" at bounding box center [560, 419] width 123 height 87
click at [445, 402] on input "number" at bounding box center [445, 401] width 98 height 24
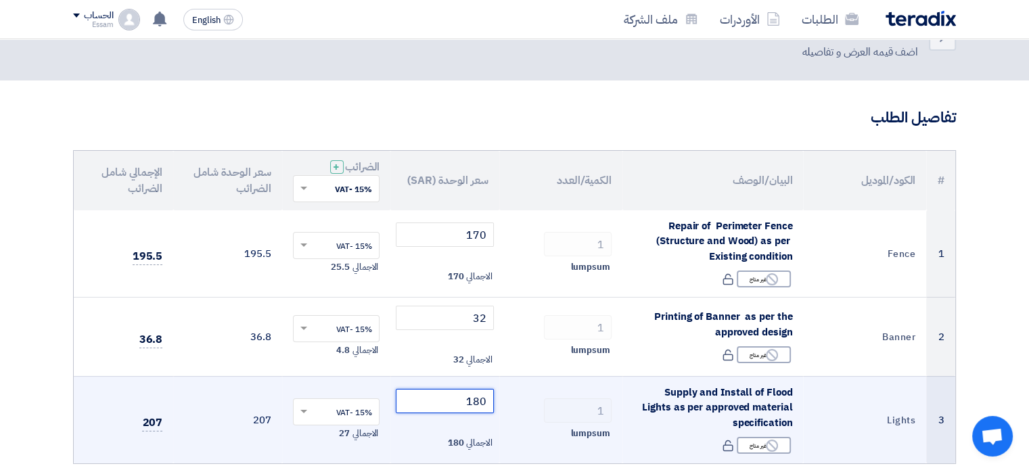
drag, startPoint x: 462, startPoint y: 398, endPoint x: 531, endPoint y: 396, distance: 69.1
click at [520, 398] on tr "3 Lights Supply and Install of Flood Lights as per approved material specificat…" at bounding box center [514, 419] width 881 height 87
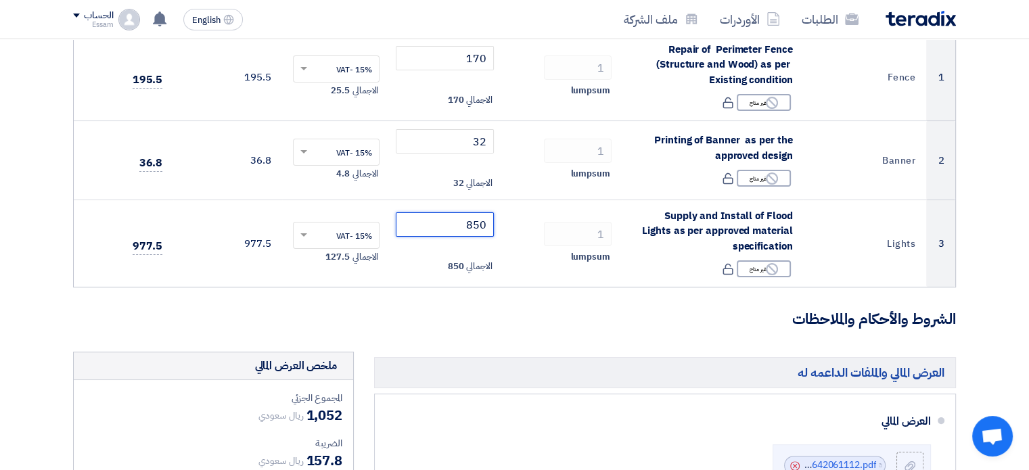
scroll to position [208, 0]
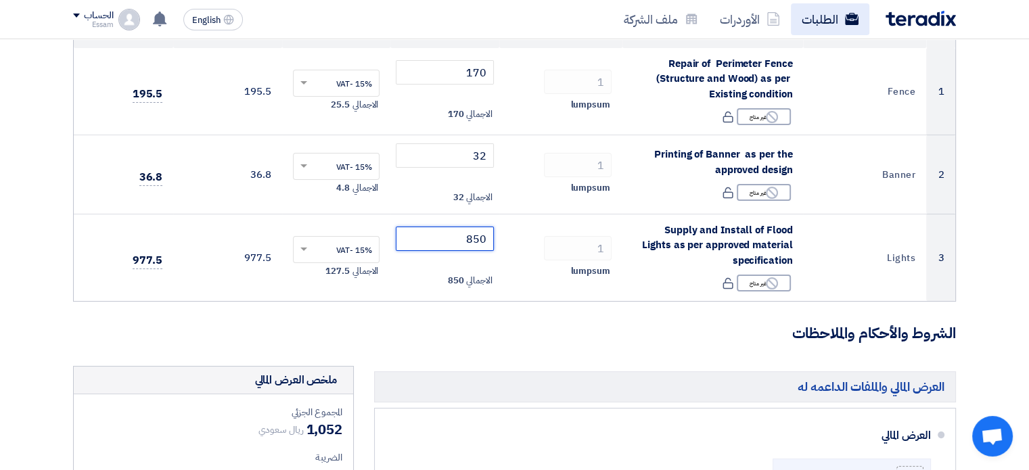
type input "850"
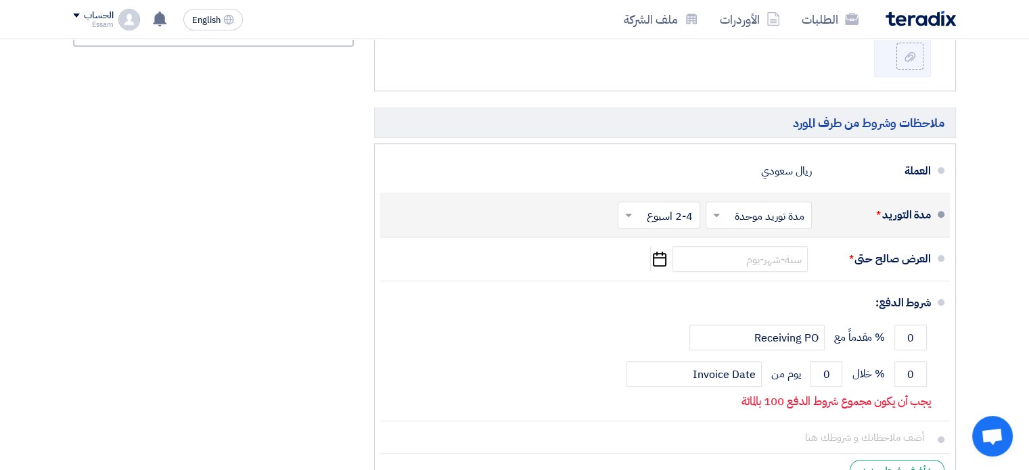
scroll to position [812, 0]
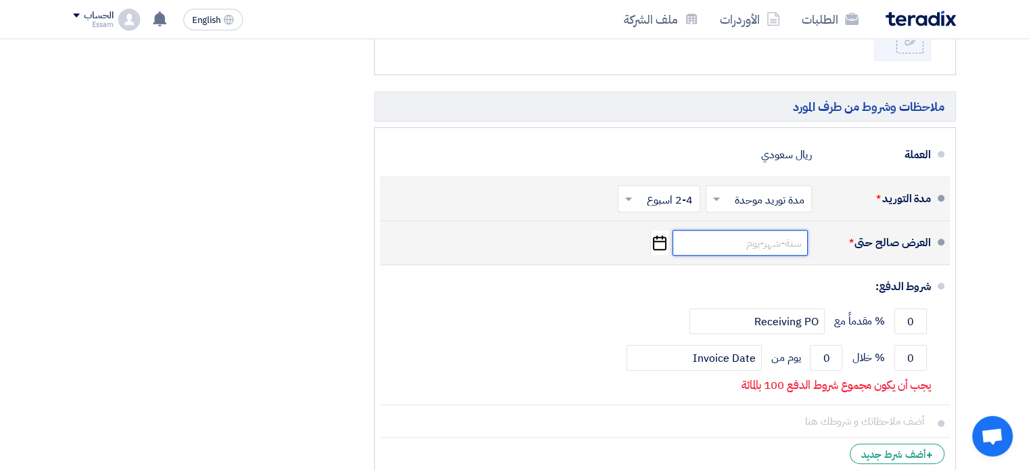
click at [733, 244] on input at bounding box center [739, 243] width 135 height 26
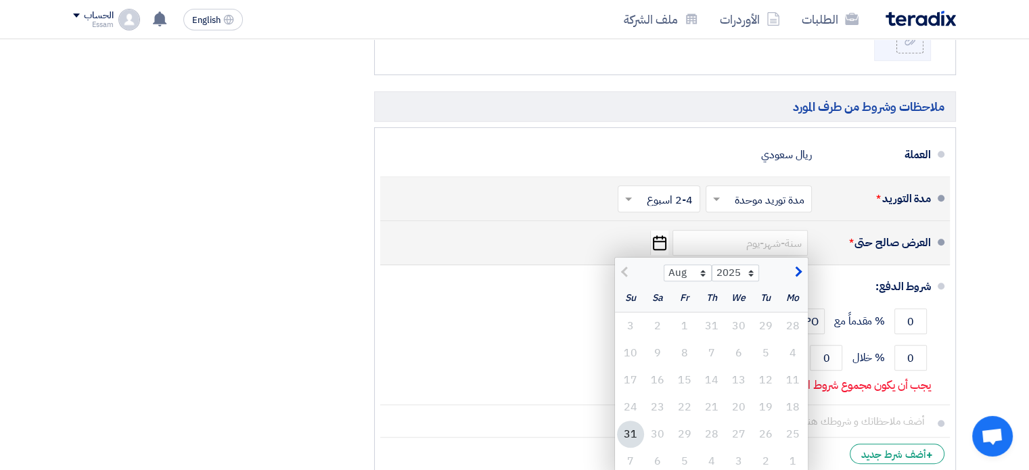
click at [796, 272] on span "button" at bounding box center [796, 272] width 7 height 15
click at [622, 268] on span "button" at bounding box center [625, 272] width 7 height 15
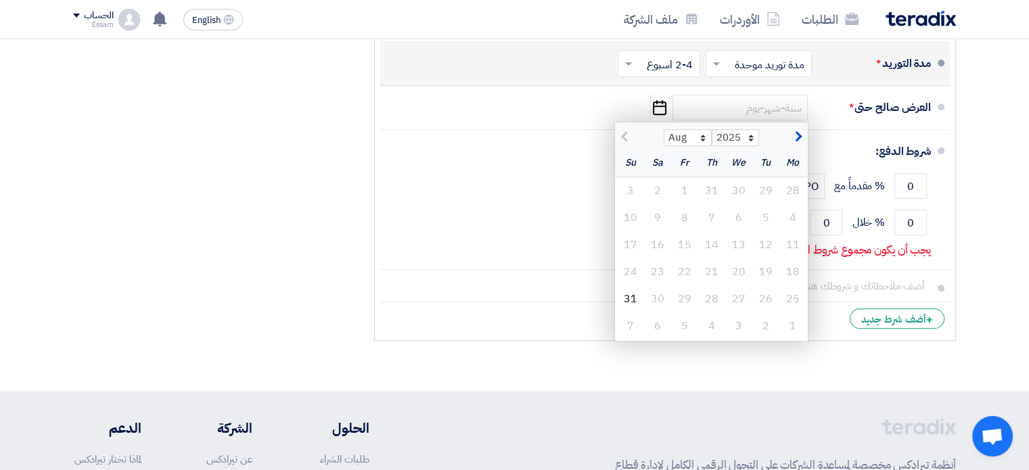
scroll to position [947, 0]
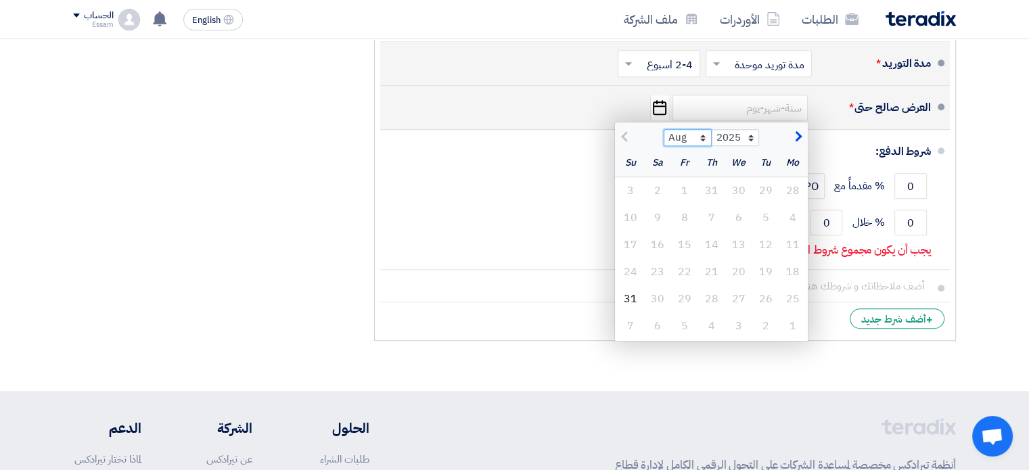
click at [701, 131] on select "Aug Sep Oct Nov Dec" at bounding box center [688, 138] width 48 height 18
select select "9"
click at [664, 129] on select "Aug Sep Oct Nov Dec" at bounding box center [688, 138] width 48 height 18
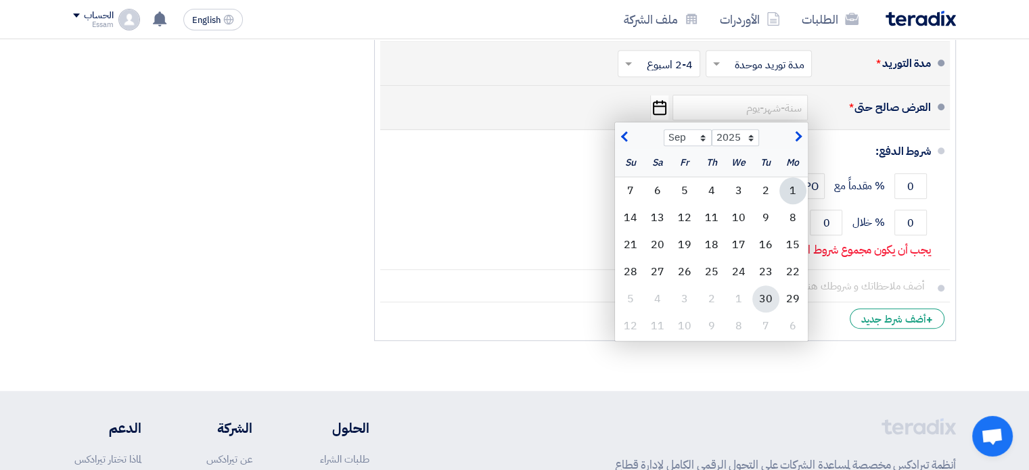
click at [772, 292] on div "30" at bounding box center [765, 298] width 27 height 27
type input "[DATE]"
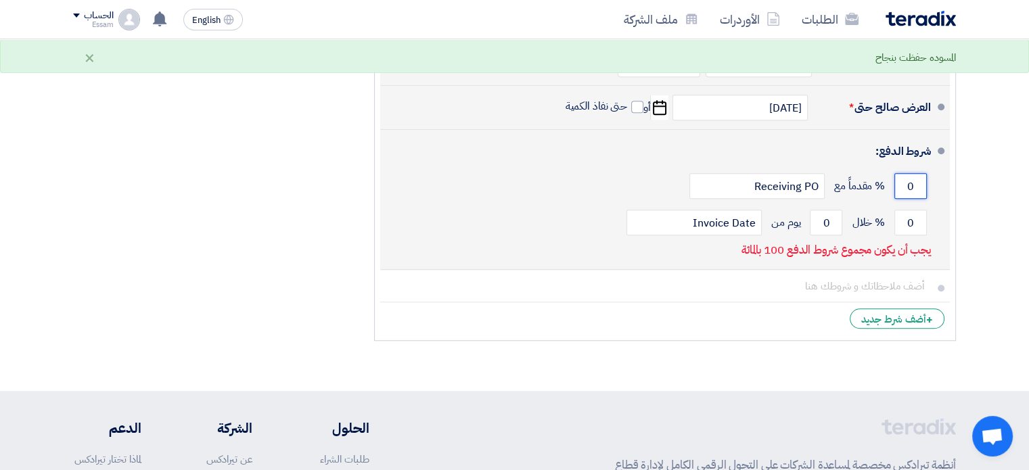
drag, startPoint x: 900, startPoint y: 187, endPoint x: 923, endPoint y: 190, distance: 23.8
click at [923, 189] on input "0" at bounding box center [910, 186] width 32 height 26
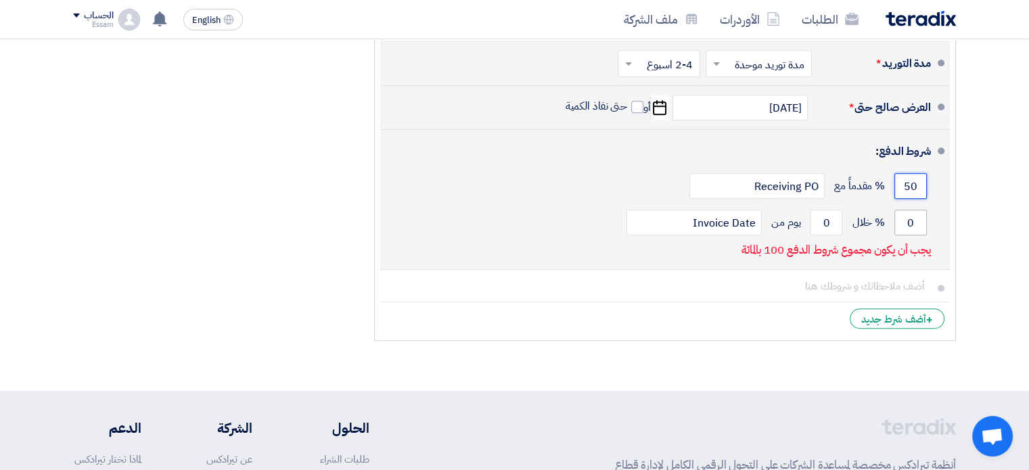
type input "50"
click at [915, 219] on input "0" at bounding box center [910, 223] width 32 height 26
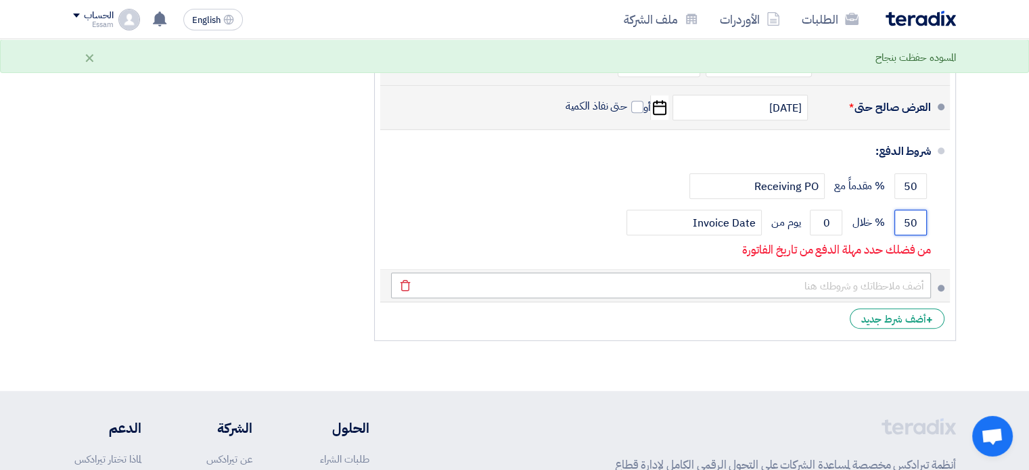
type input "50"
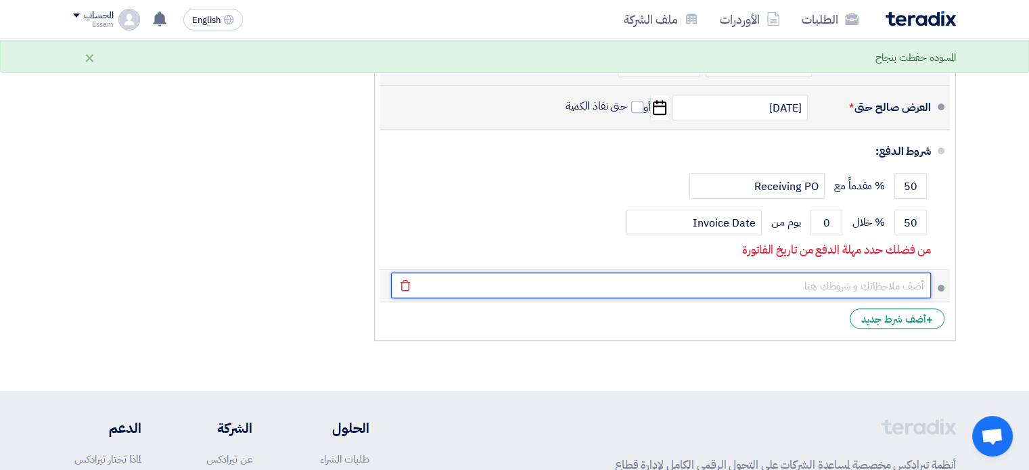
click at [566, 273] on input "text" at bounding box center [661, 286] width 540 height 26
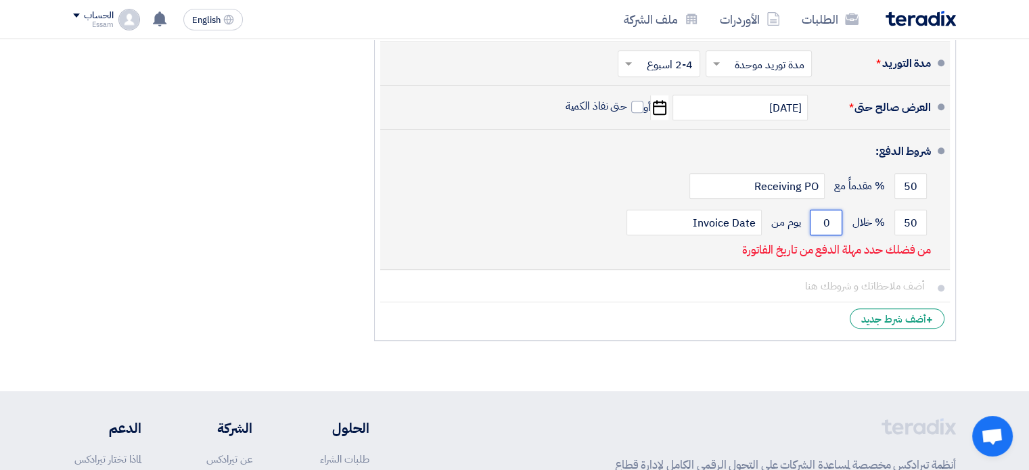
drag, startPoint x: 831, startPoint y: 224, endPoint x: 819, endPoint y: 224, distance: 11.5
click at [819, 224] on input "0" at bounding box center [826, 223] width 32 height 26
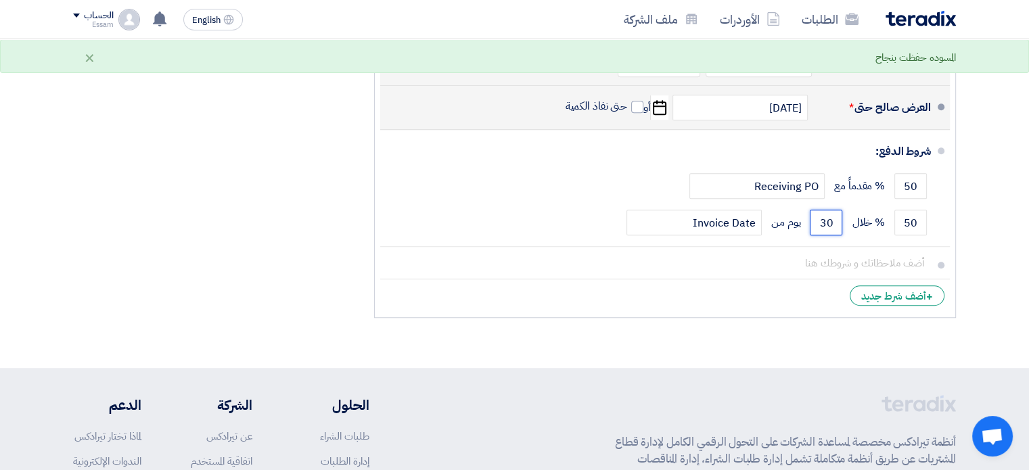
type input "30"
click at [812, 311] on ul "العملة ريال سعودي مدة التوريد * اختر مدة التوريد × مدة توريد موحدة ×" at bounding box center [665, 155] width 582 height 326
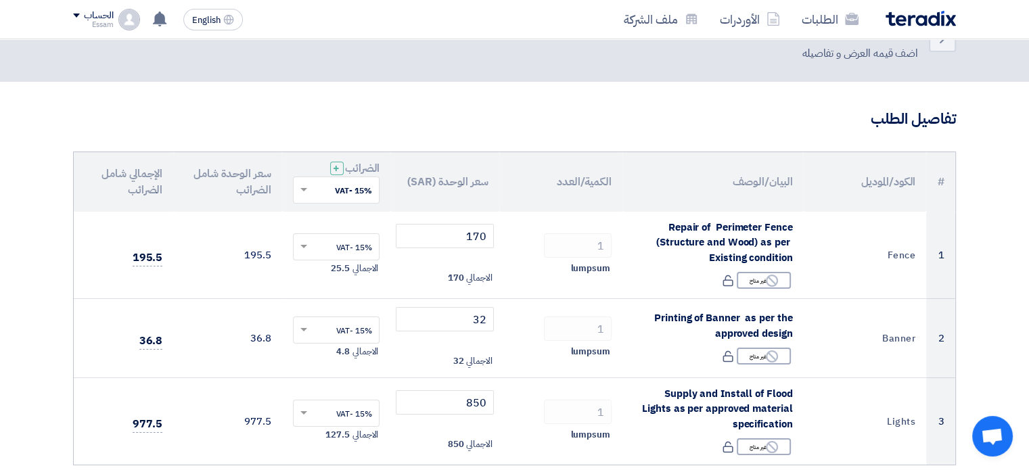
scroll to position [68, 0]
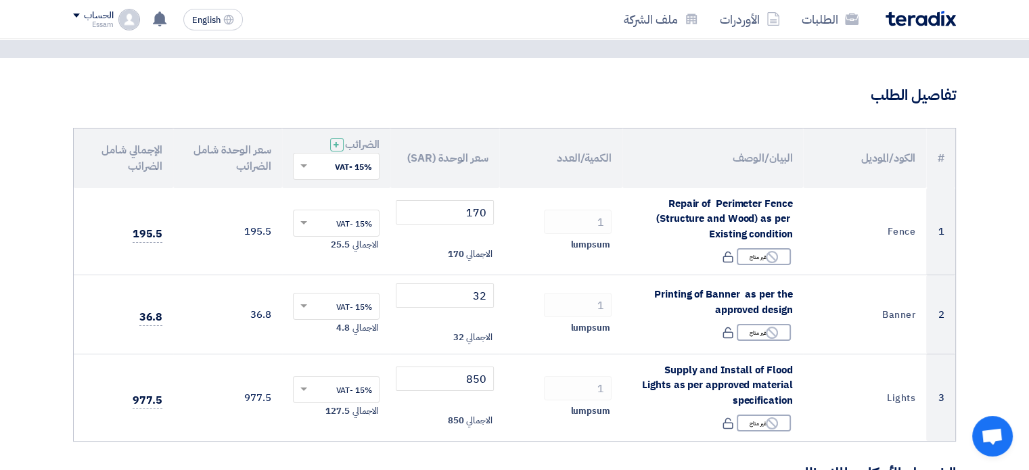
drag, startPoint x: 1019, startPoint y: 170, endPoint x: 1001, endPoint y: 270, distance: 101.7
drag, startPoint x: 1028, startPoint y: 147, endPoint x: 1019, endPoint y: 173, distance: 27.2
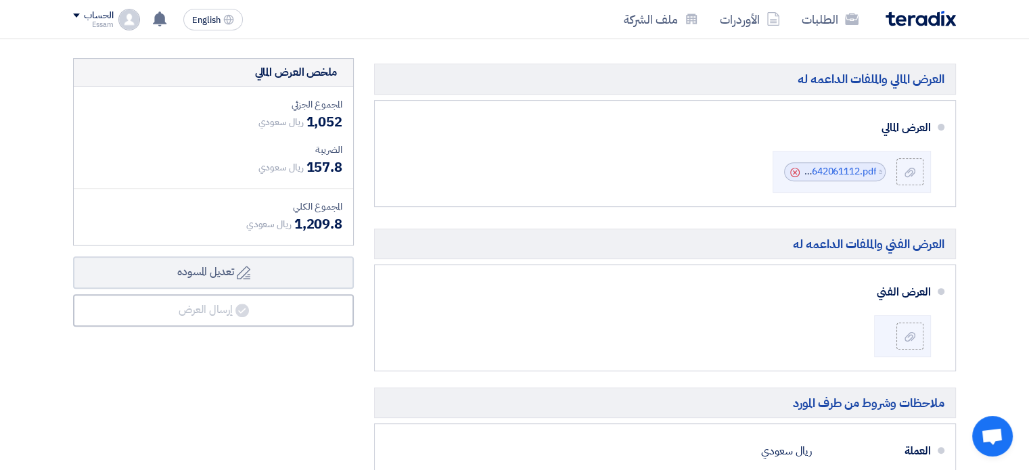
scroll to position [511, 0]
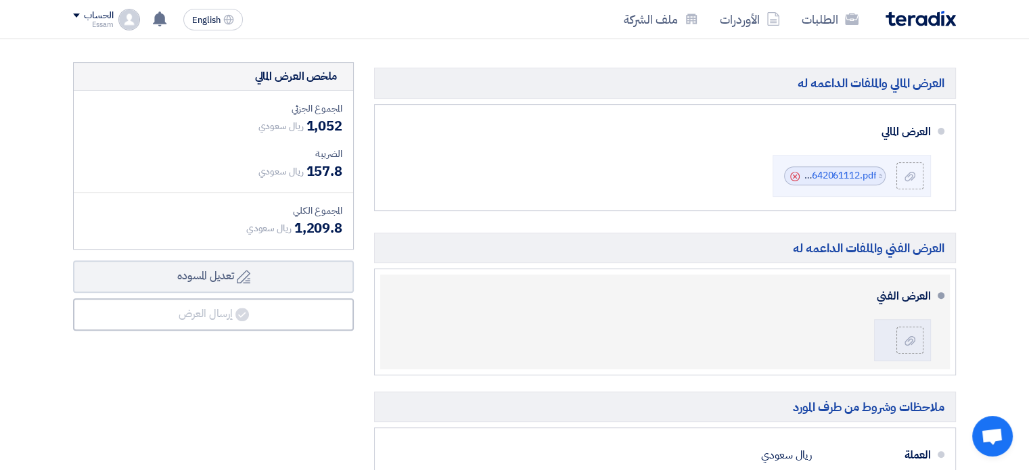
click at [942, 292] on span at bounding box center [941, 295] width 7 height 7
click at [917, 334] on div at bounding box center [910, 341] width 16 height 14
click at [0, 0] on input "file" at bounding box center [0, 0] width 0 height 0
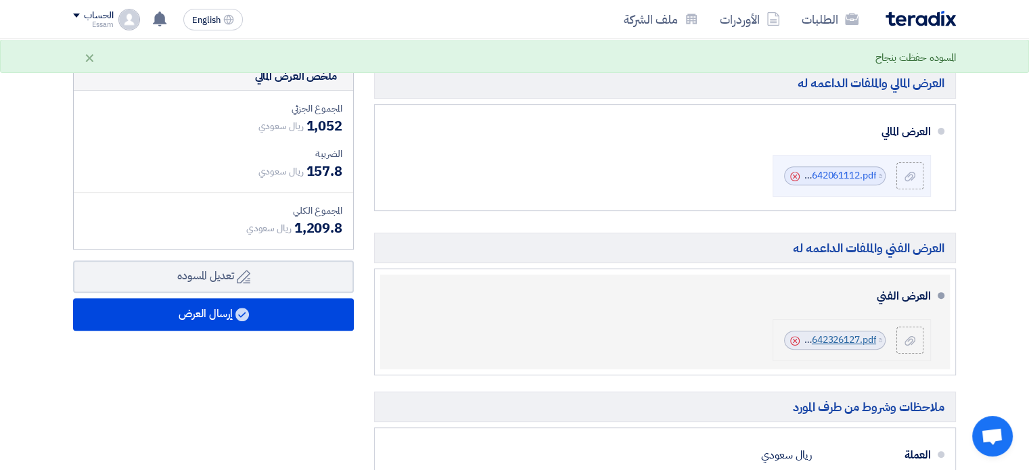
click at [858, 333] on link "JawharatMallKhobarQuotationNo_1756642326127.pdf" at bounding box center [759, 340] width 234 height 14
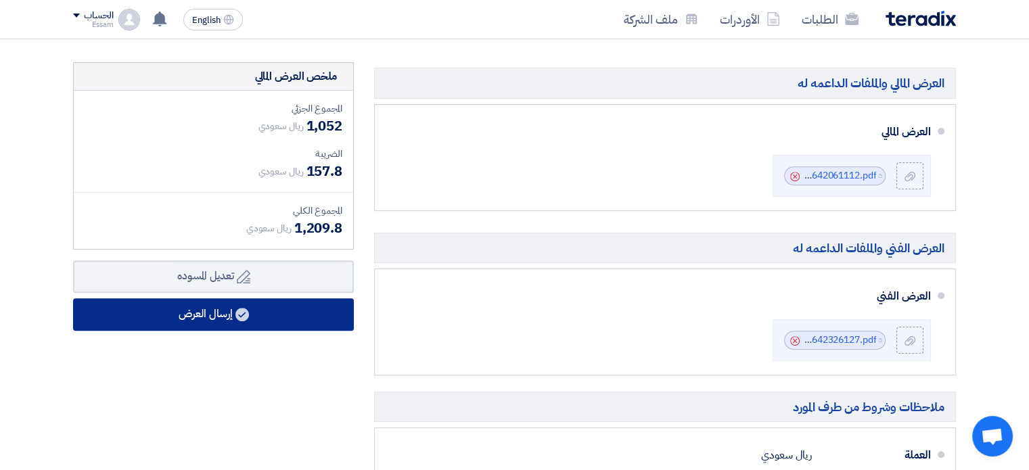
click at [230, 306] on button "إرسال العرض" at bounding box center [213, 314] width 281 height 32
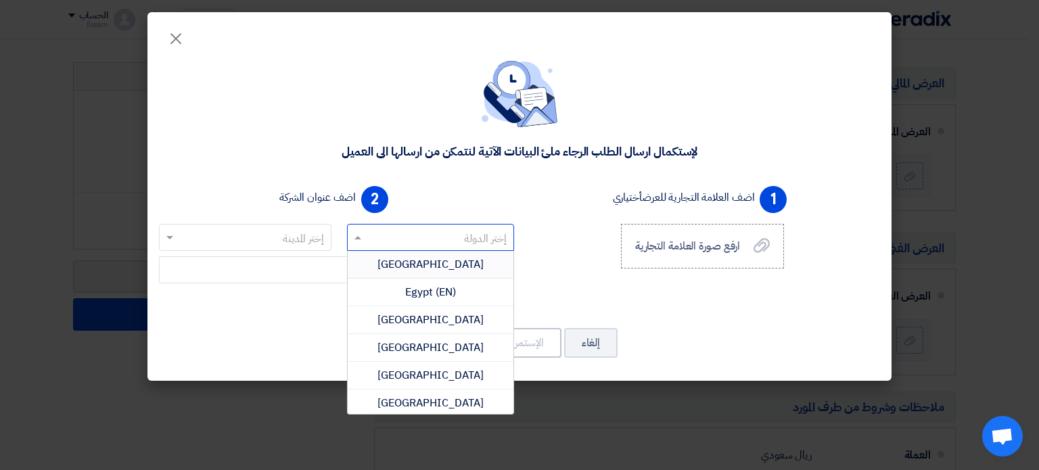
click at [459, 238] on input "text" at bounding box center [438, 238] width 141 height 22
type input "س"
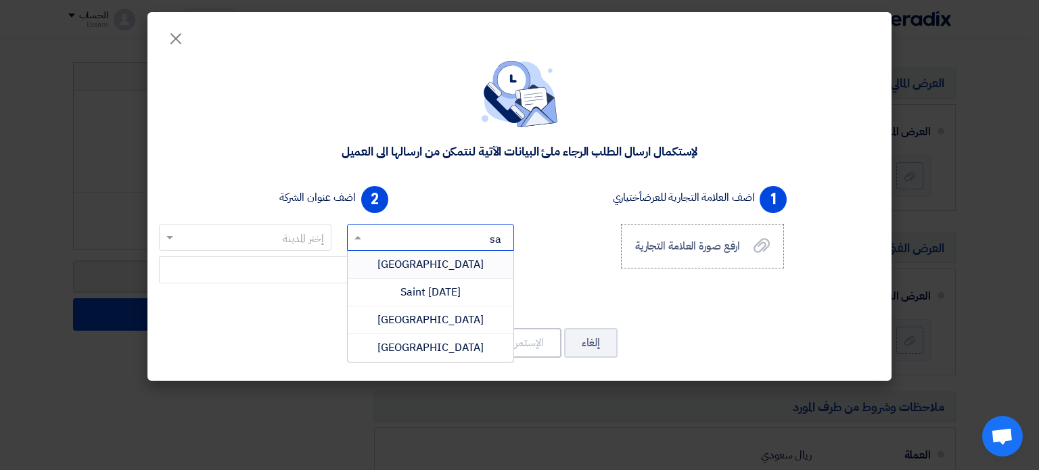
type input "sau"
click at [449, 258] on span "[GEOGRAPHIC_DATA]" at bounding box center [430, 264] width 106 height 16
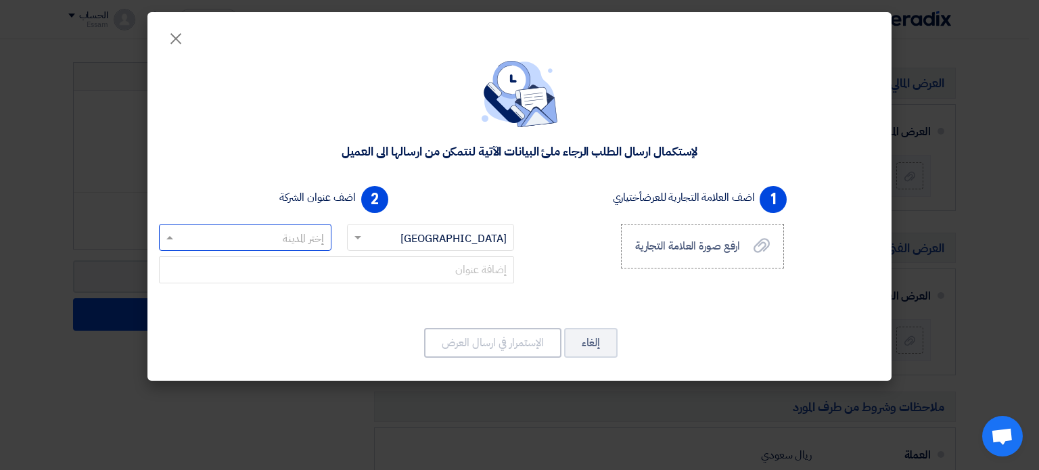
click at [273, 235] on input "text" at bounding box center [252, 238] width 145 height 22
type input "ri"
click at [267, 264] on div "[GEOGRAPHIC_DATA]" at bounding box center [245, 264] width 171 height 27
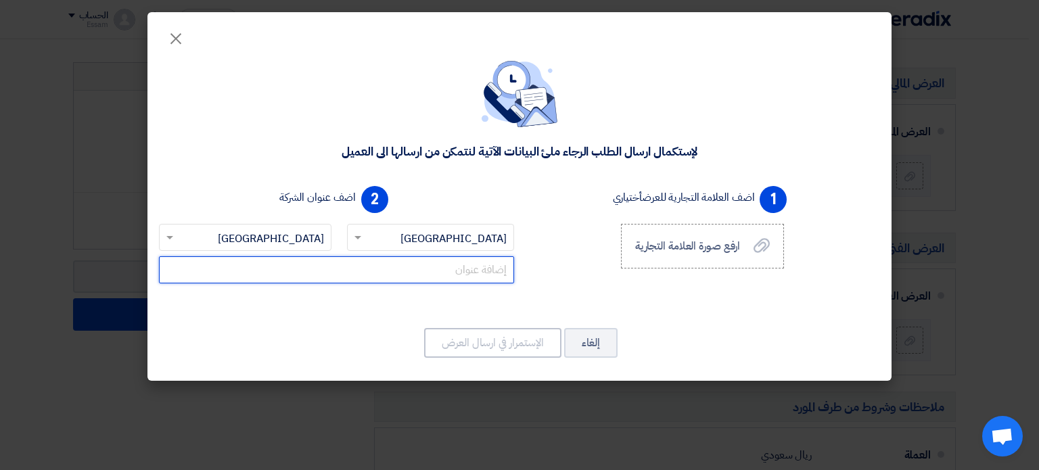
click at [438, 267] on input "text" at bounding box center [336, 269] width 355 height 27
click at [419, 269] on input "text" at bounding box center [336, 269] width 355 height 27
click at [507, 273] on input "3583" at bounding box center [336, 269] width 355 height 27
click at [474, 270] on input "3583" at bounding box center [336, 269] width 355 height 27
type input "3"
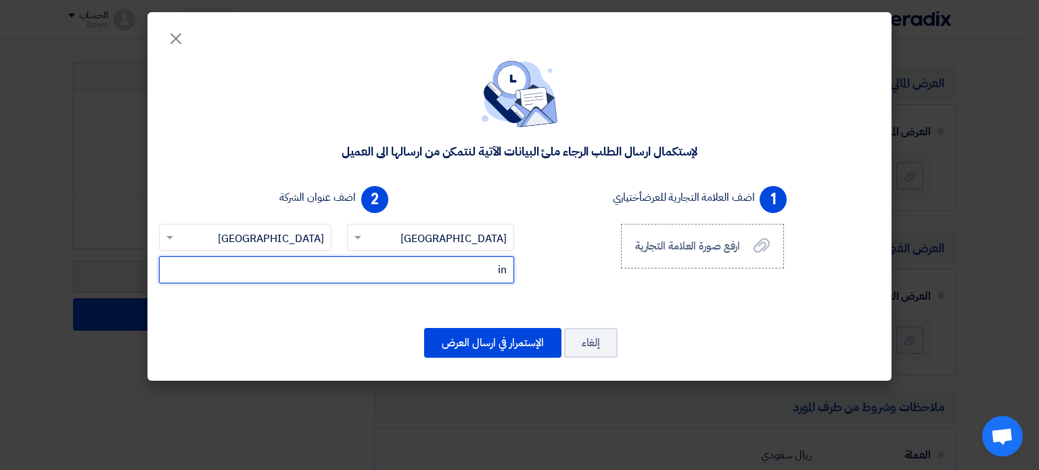
type input "i"
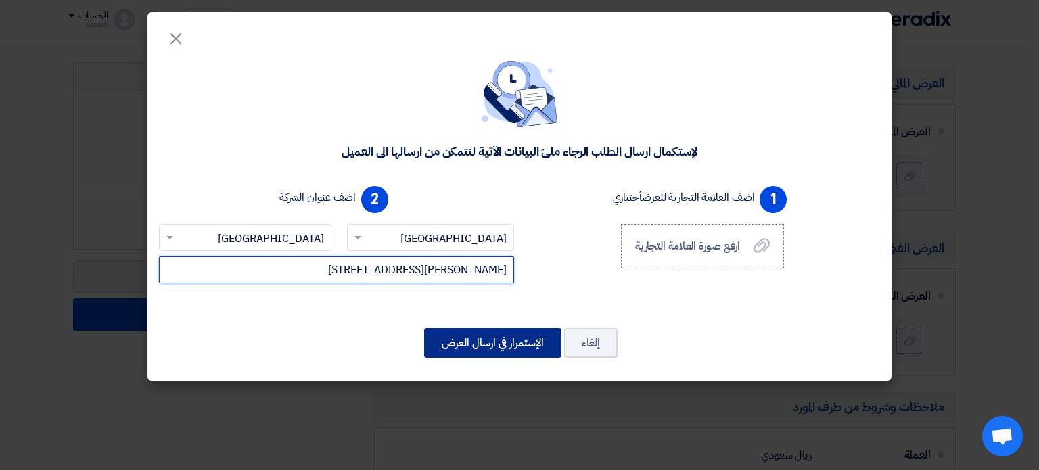
type input "[PERSON_NAME][STREET_ADDRESS]"
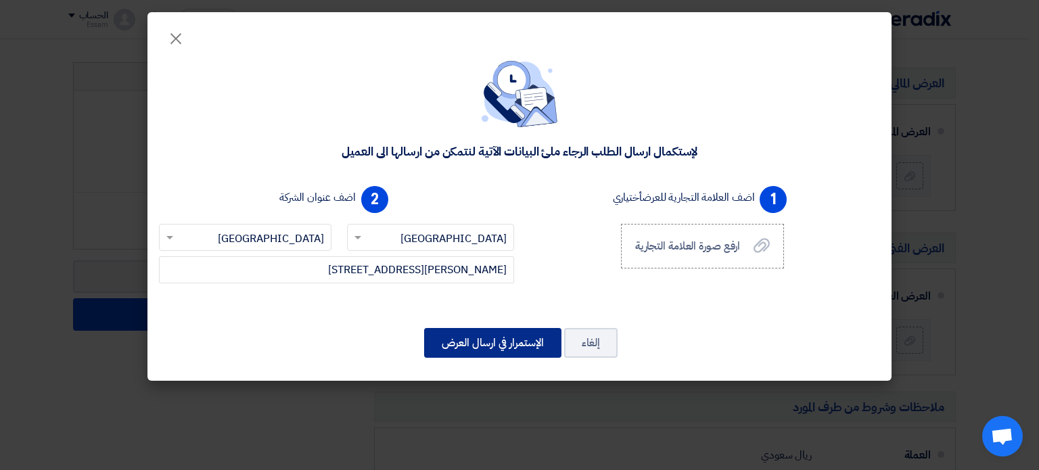
click at [490, 350] on button "الإستمرار في ارسال العرض" at bounding box center [492, 343] width 137 height 30
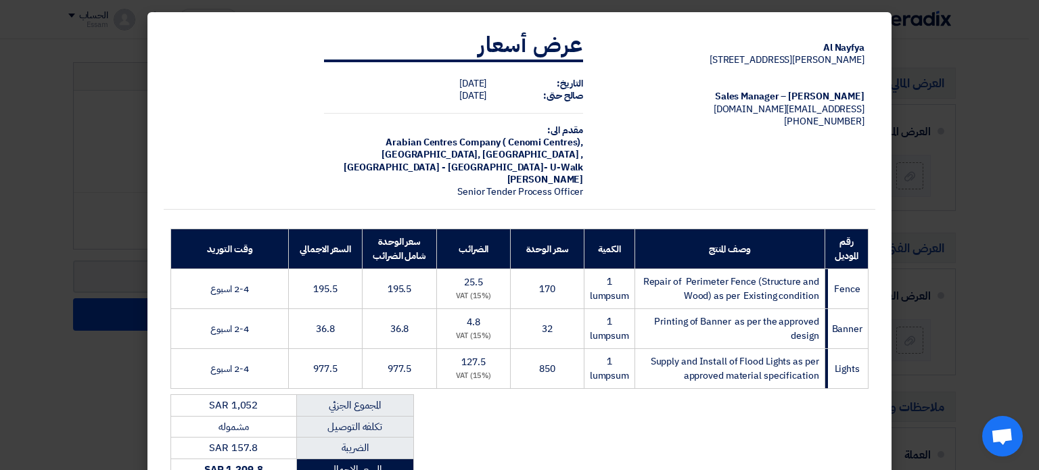
click at [1000, 322] on modal-container "Al Nayfya [PERSON_NAME][STREET_ADDRESS] [PERSON_NAME] – Sales Manager [EMAIL_AD…" at bounding box center [519, 235] width 1039 height 470
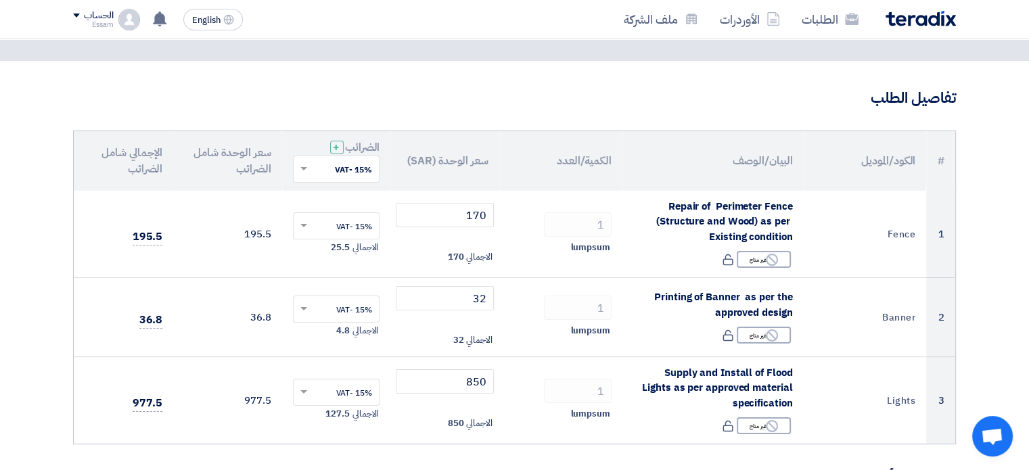
scroll to position [38, 0]
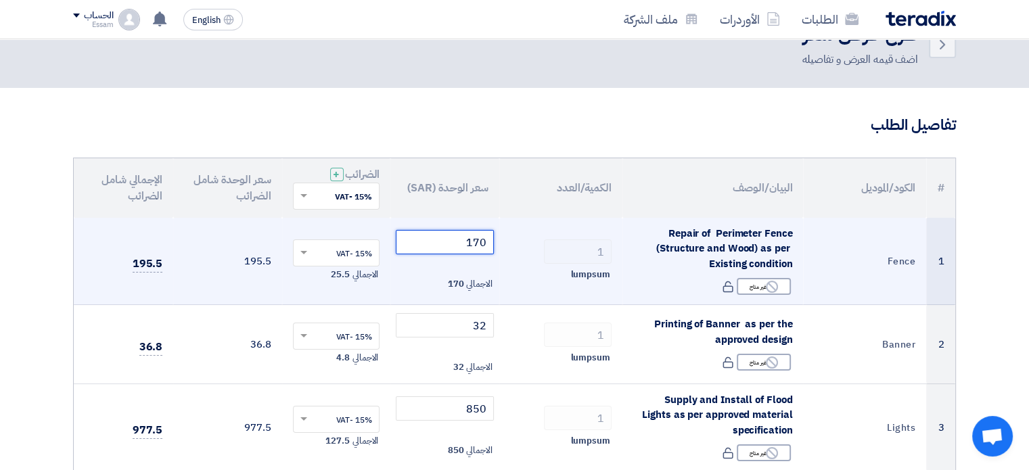
click at [460, 246] on input "170" at bounding box center [445, 242] width 98 height 24
drag, startPoint x: 447, startPoint y: 243, endPoint x: 426, endPoint y: 243, distance: 21.0
click at [426, 243] on input "170" at bounding box center [445, 242] width 98 height 24
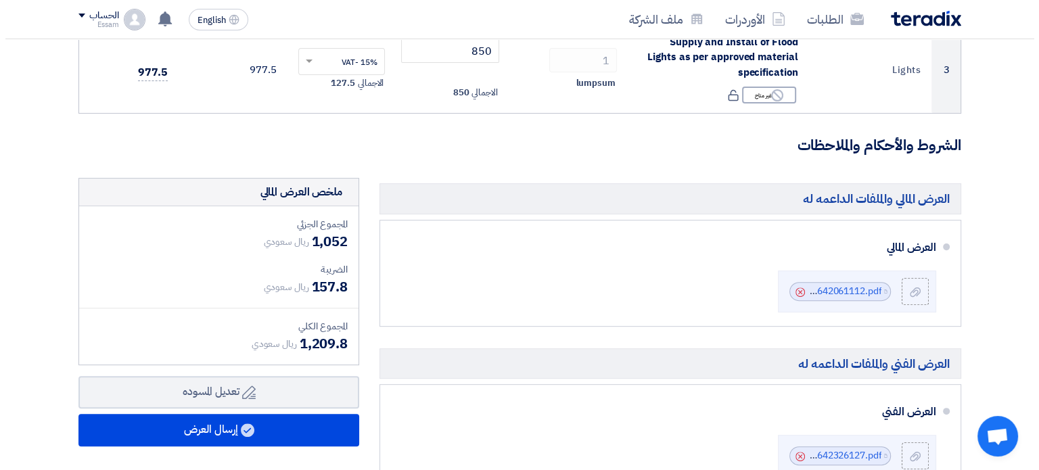
scroll to position [487, 0]
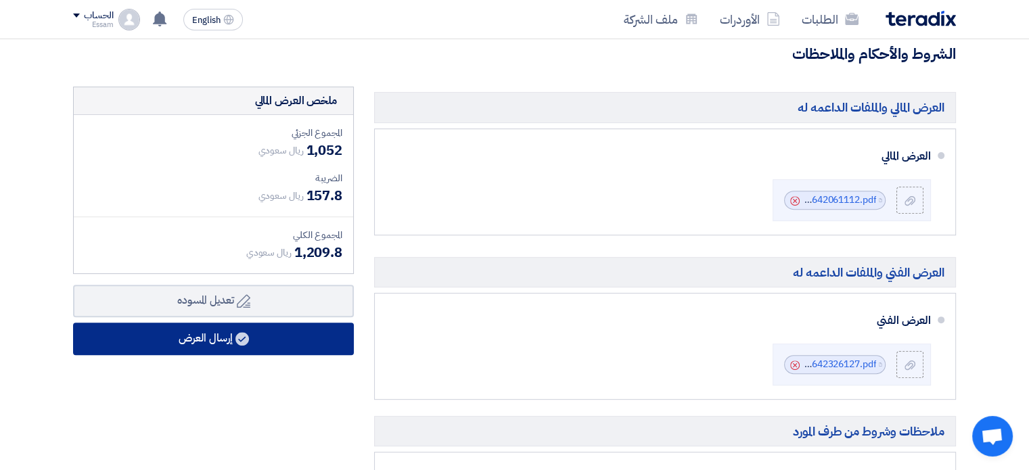
click at [222, 340] on button "إرسال العرض" at bounding box center [213, 339] width 281 height 32
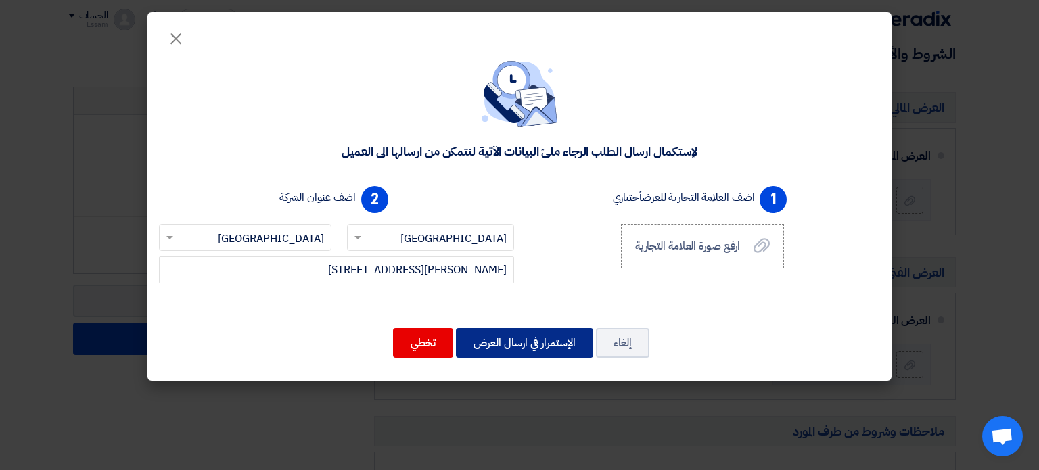
click at [507, 345] on button "الإستمرار في ارسال العرض" at bounding box center [524, 343] width 137 height 30
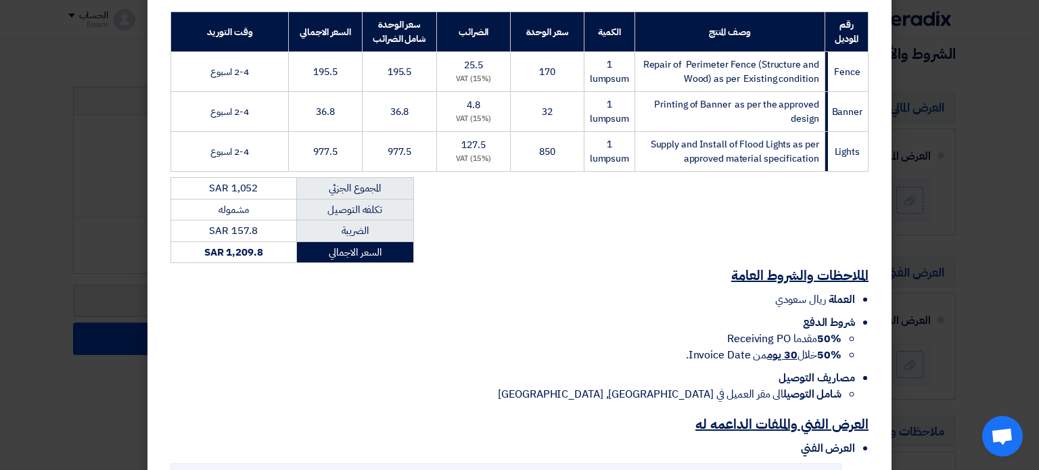
scroll to position [456, 0]
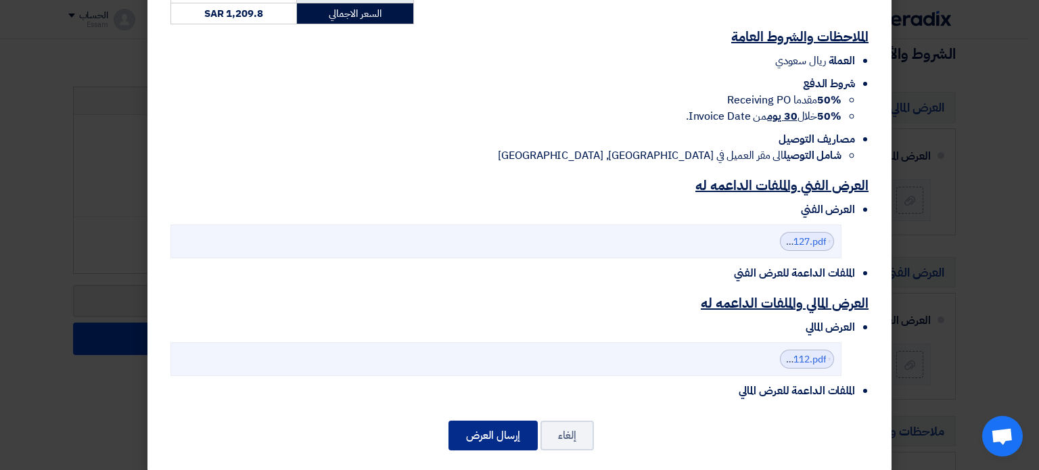
click at [514, 421] on button "إرسال العرض" at bounding box center [493, 436] width 89 height 30
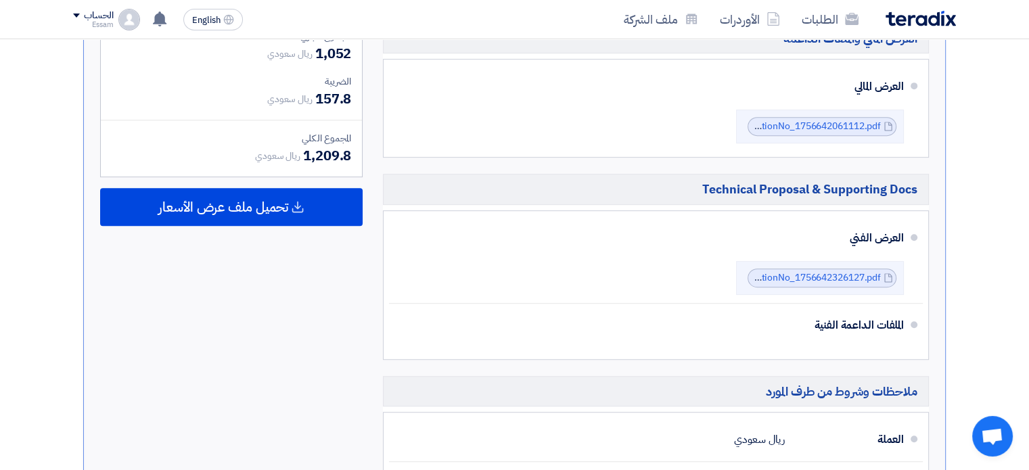
scroll to position [619, 0]
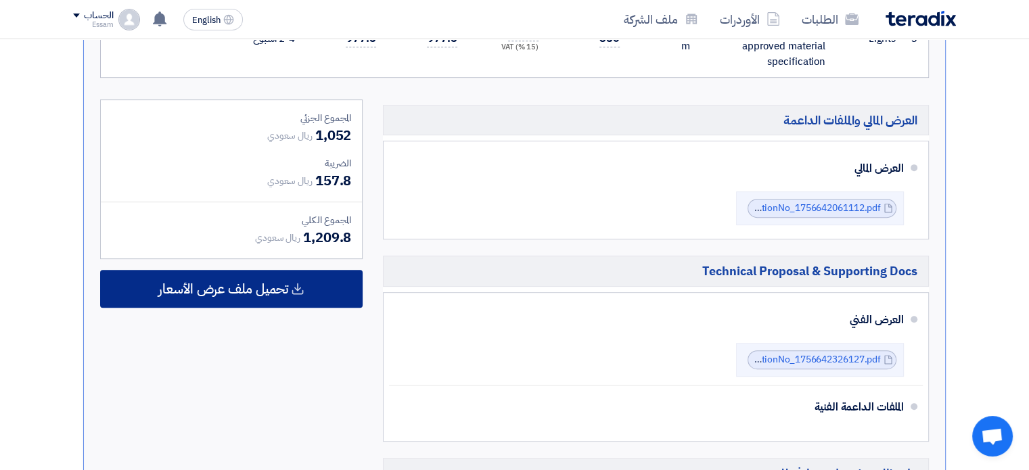
click at [245, 283] on span "تحميل ملف عرض الأسعار" at bounding box center [223, 289] width 130 height 12
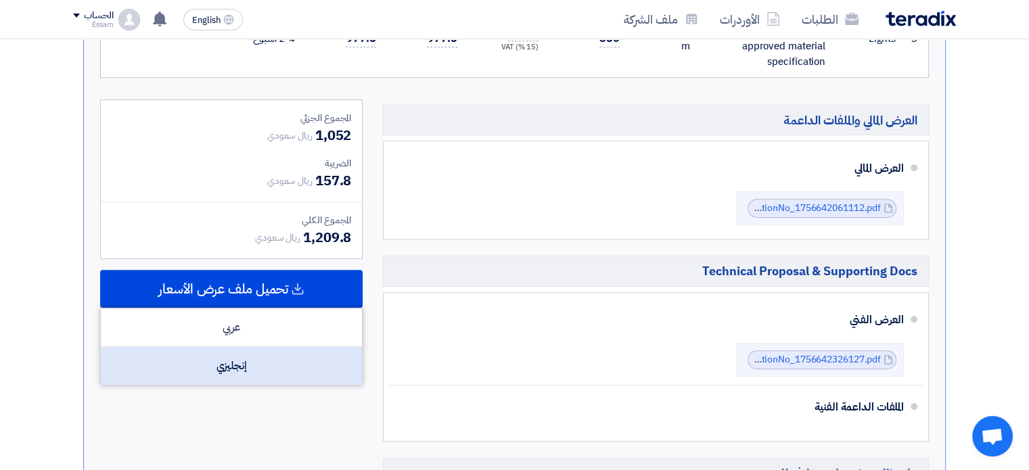
click at [258, 361] on div "إنجليزي" at bounding box center [231, 366] width 261 height 38
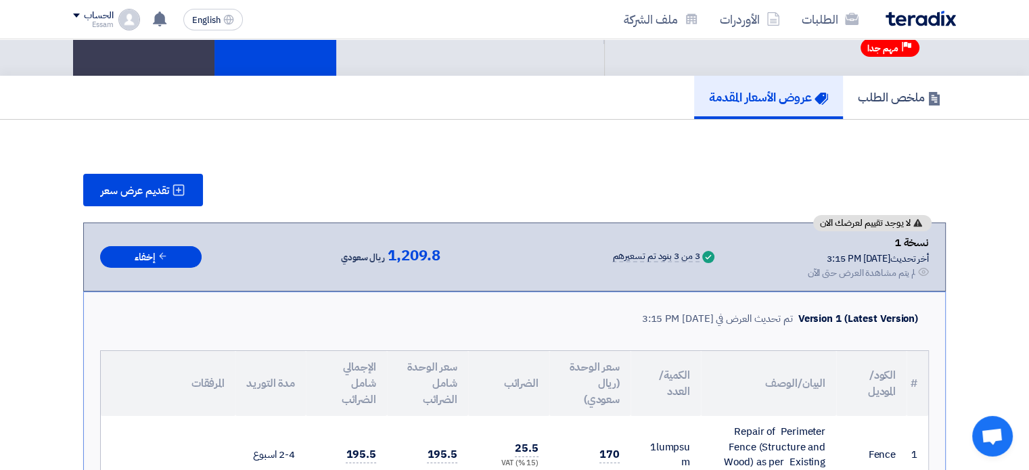
scroll to position [0, 0]
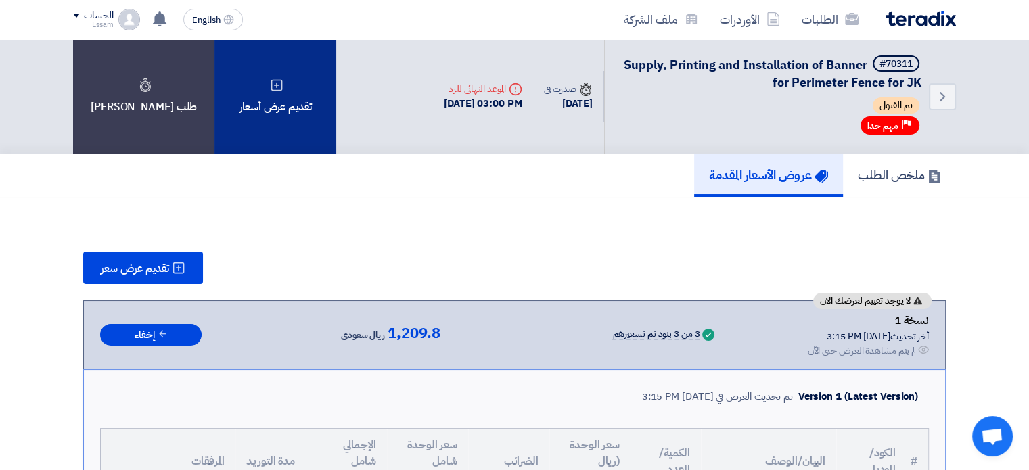
click at [261, 91] on div "تقديم عرض أسعار" at bounding box center [275, 96] width 122 height 114
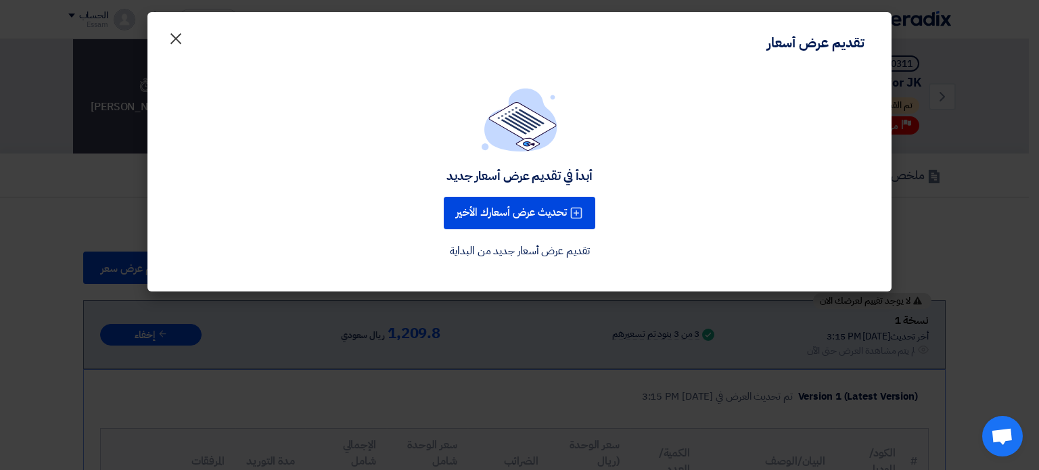
click at [167, 31] on button "×" at bounding box center [176, 35] width 38 height 27
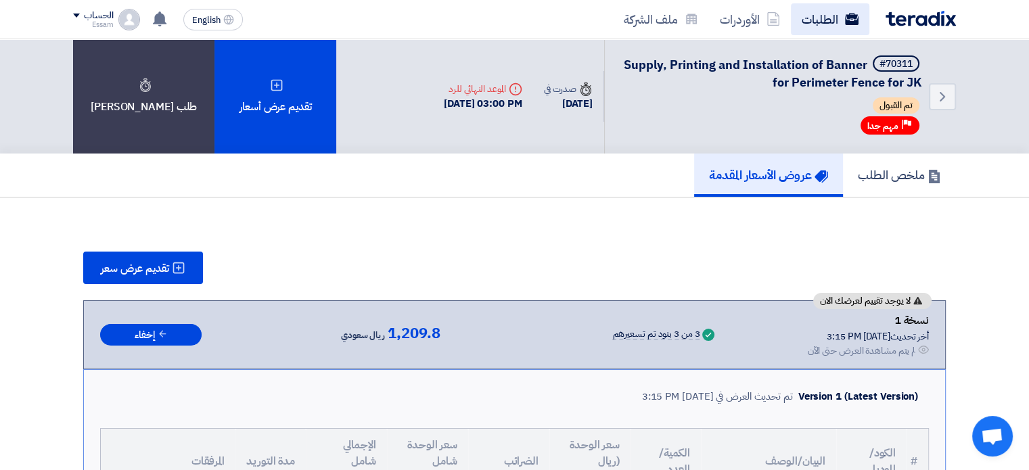
click at [824, 20] on link "الطلبات" at bounding box center [830, 19] width 78 height 32
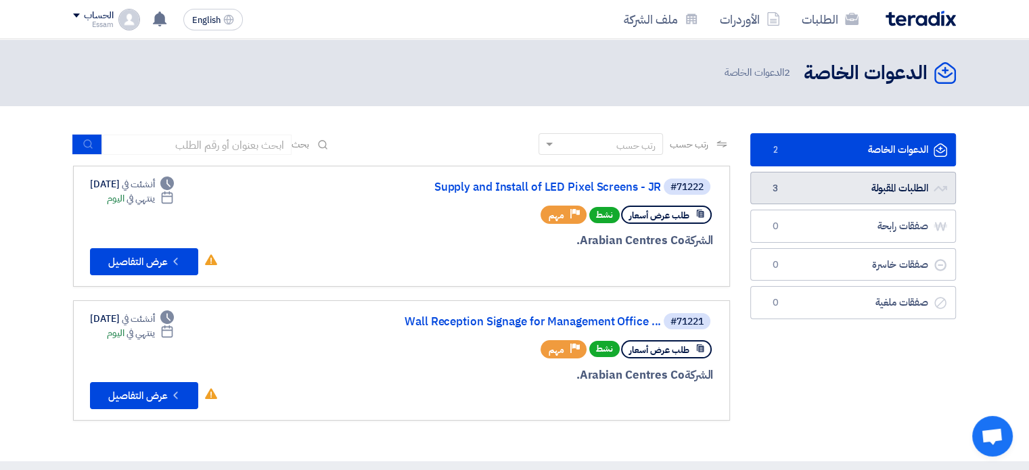
click at [882, 181] on link "الطلبات المقبولة الطلبات المقبولة 3" at bounding box center [853, 188] width 206 height 33
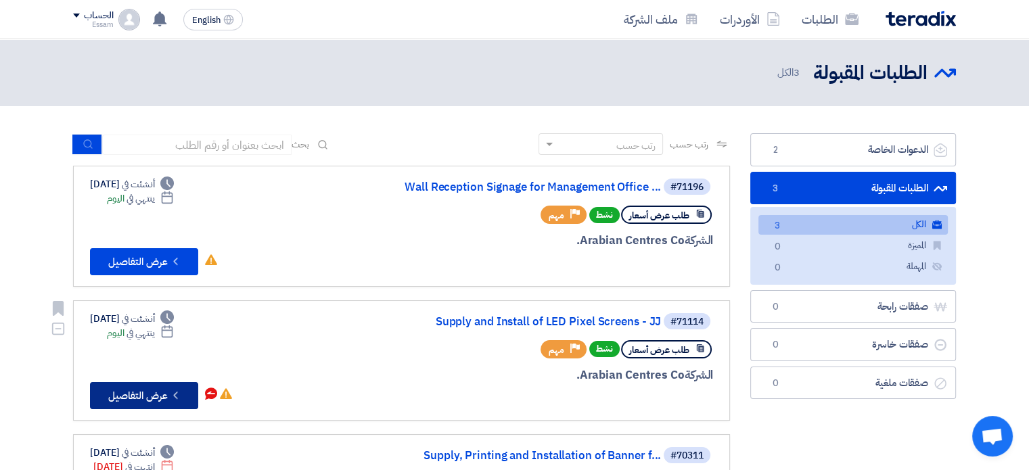
click at [158, 394] on button "Check details عرض التفاصيل" at bounding box center [144, 395] width 108 height 27
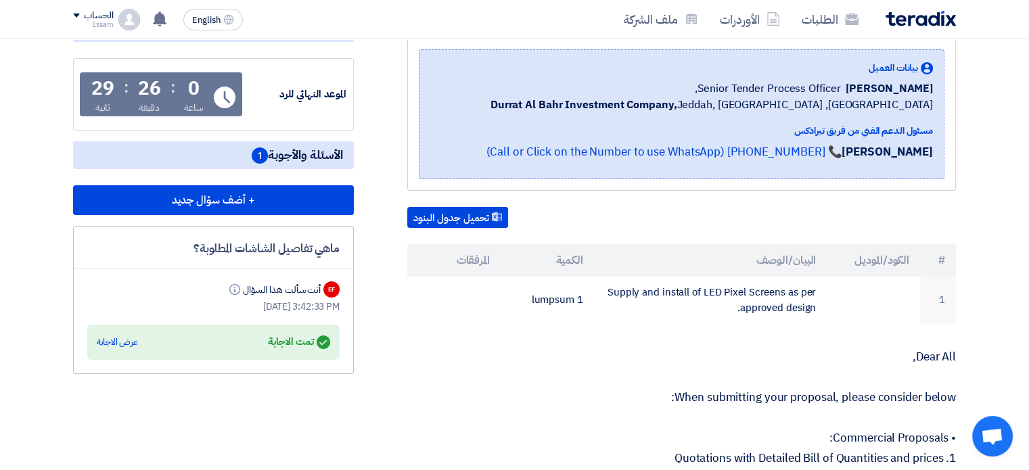
scroll to position [152, 0]
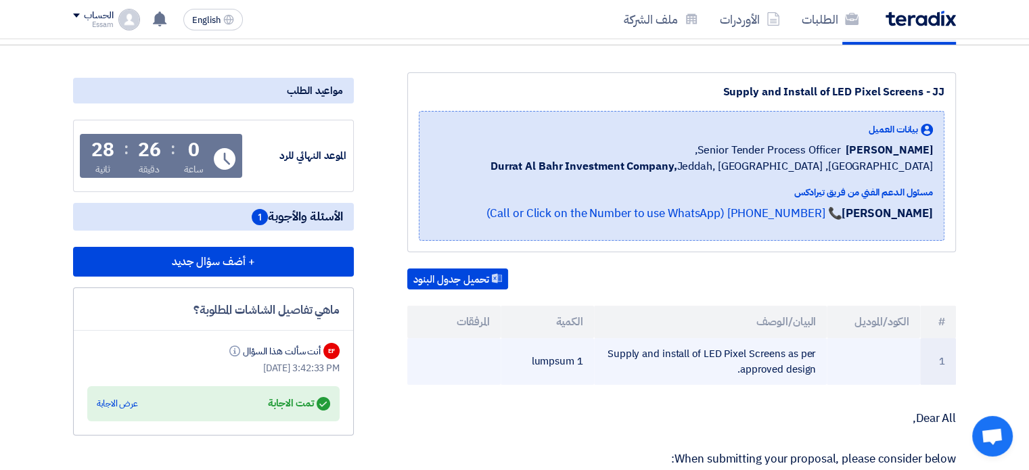
click at [821, 362] on td "Supply and install of LED Pixel Screens as per approved design." at bounding box center [710, 361] width 233 height 47
copy tr "Supply and install of LED Pixel Screens as per approved design."
